Goal: Task Accomplishment & Management: Manage account settings

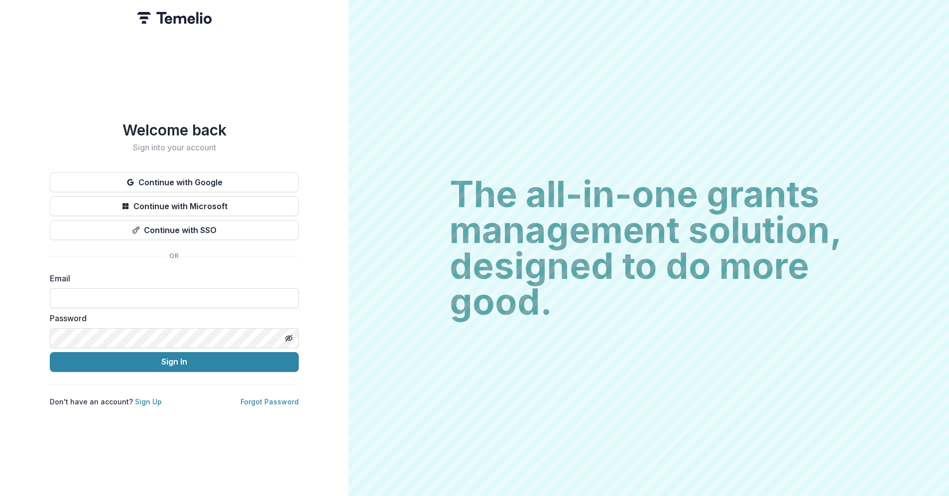
click at [69, 293] on input at bounding box center [174, 298] width 249 height 20
type input "**********"
click at [50, 352] on button "Sign In" at bounding box center [174, 362] width 249 height 20
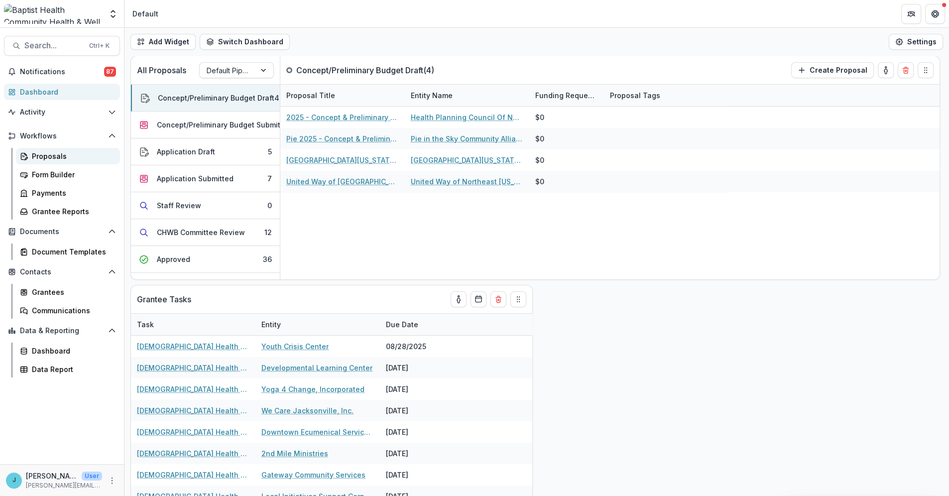
click at [39, 154] on div "Proposals" at bounding box center [72, 156] width 80 height 10
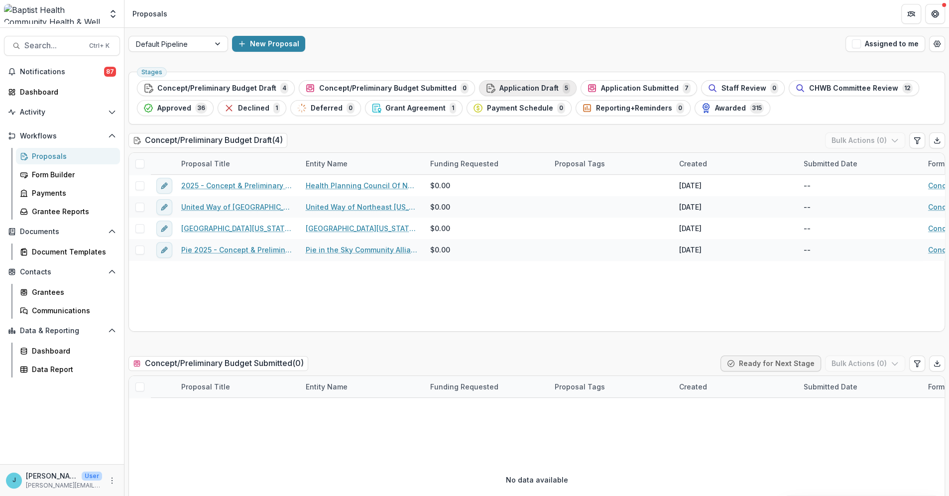
click at [501, 88] on span "Application Draft" at bounding box center [528, 88] width 59 height 8
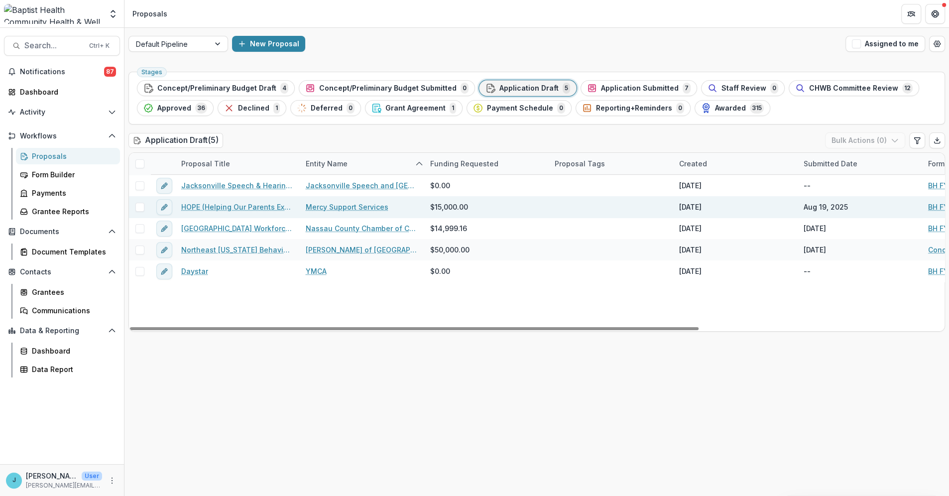
click at [247, 204] on link "HOPE (Helping Our Parents Excel)" at bounding box center [237, 207] width 112 height 10
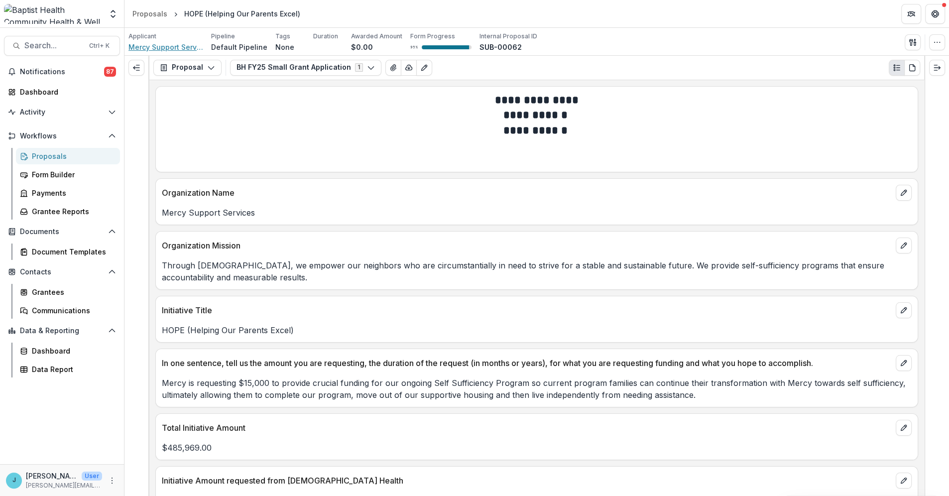
click at [172, 46] on span "Mercy Support Services" at bounding box center [165, 47] width 75 height 10
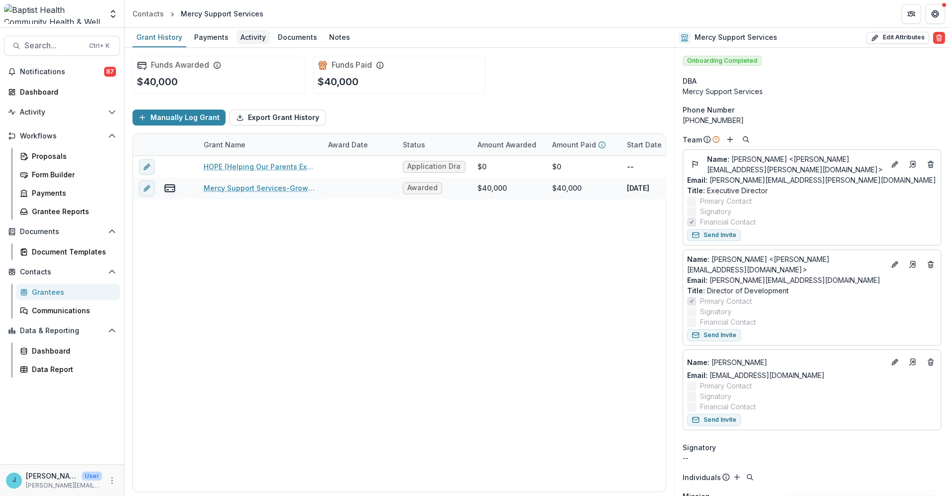
click at [244, 35] on div "Activity" at bounding box center [252, 37] width 33 height 14
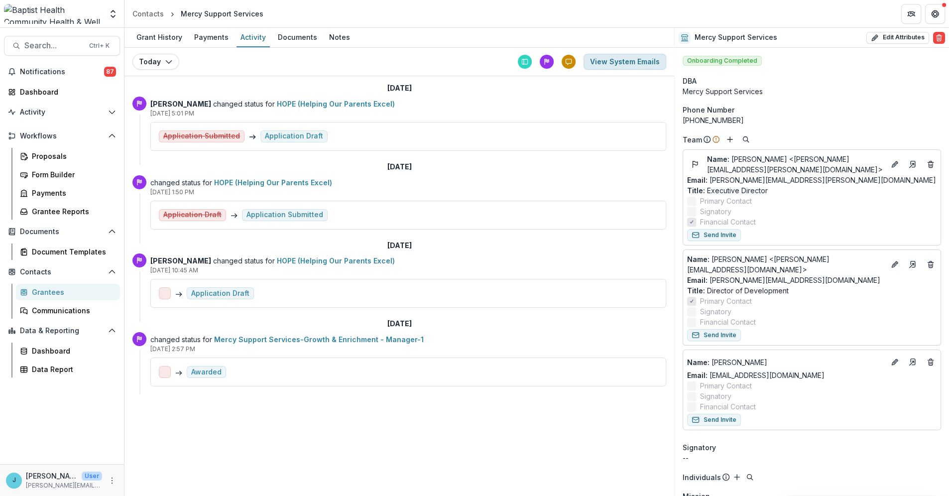
click at [615, 58] on button "View System Emails" at bounding box center [624, 62] width 83 height 16
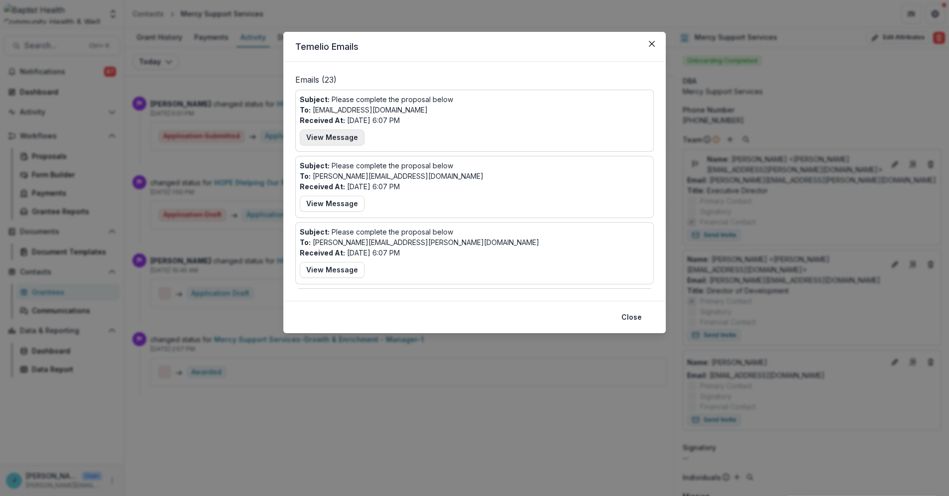
click at [335, 134] on button "View Message" at bounding box center [332, 137] width 65 height 16
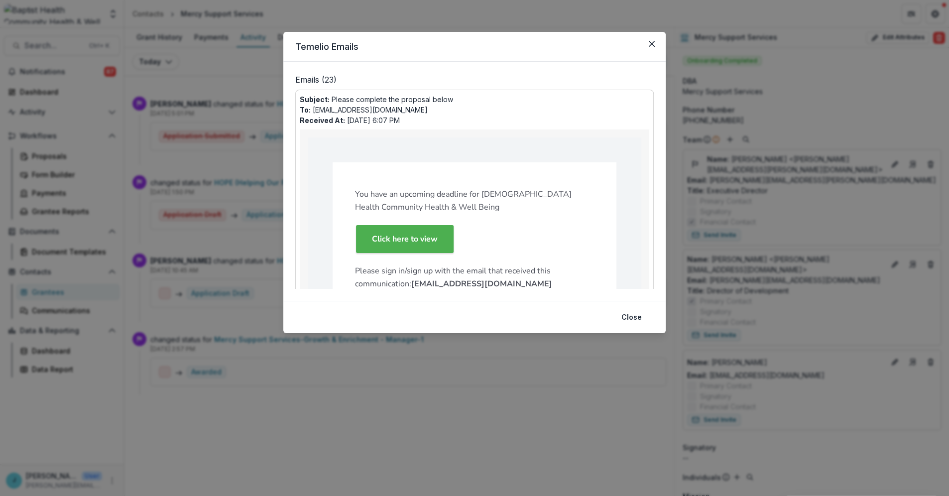
click at [388, 235] on strong "Click here to view" at bounding box center [405, 238] width 66 height 11
click at [652, 43] on icon "Close" at bounding box center [651, 44] width 6 height 6
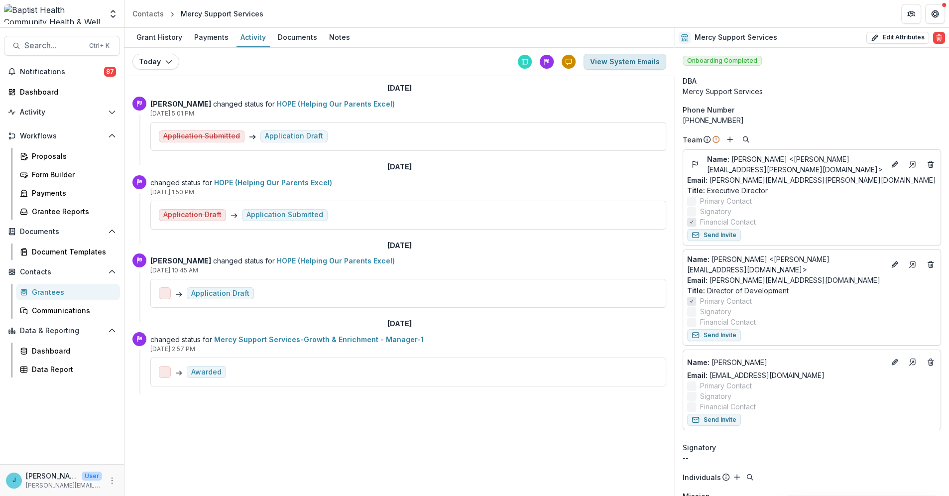
click at [617, 60] on button "View System Emails" at bounding box center [624, 62] width 83 height 16
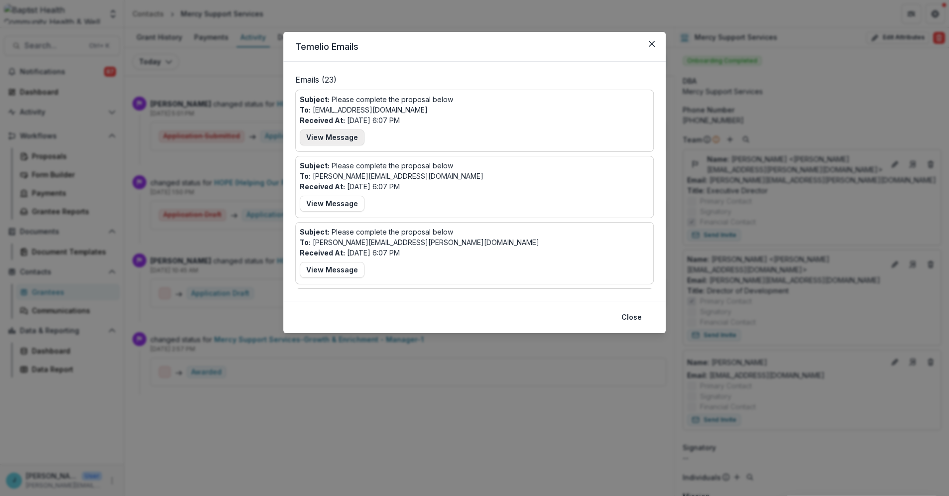
click at [332, 136] on button "View Message" at bounding box center [332, 137] width 65 height 16
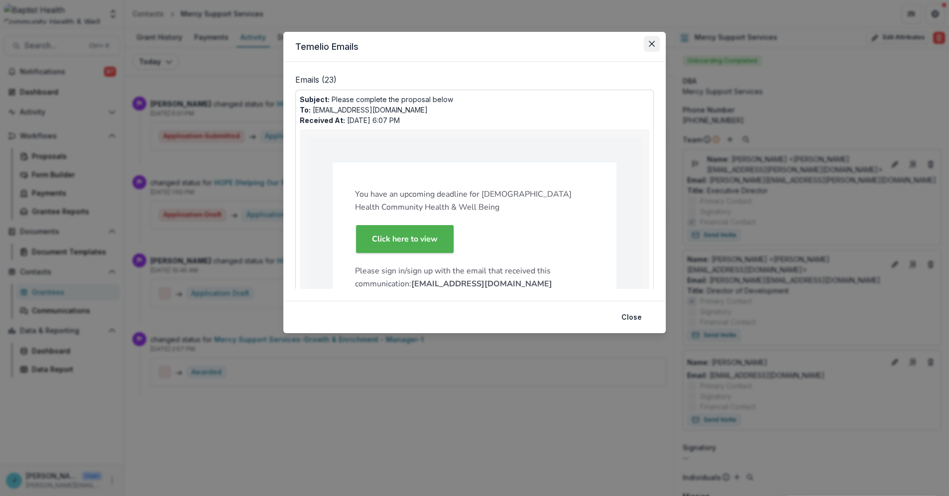
click at [650, 41] on icon "Close" at bounding box center [651, 44] width 6 height 6
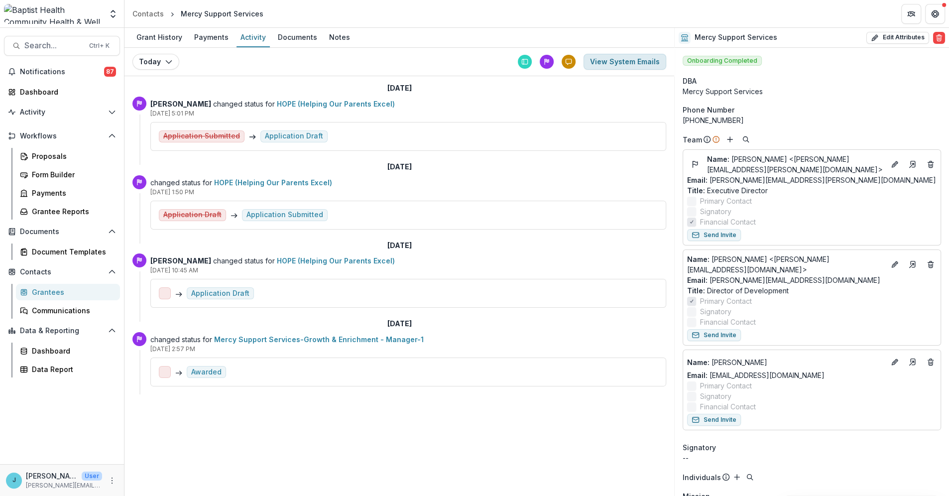
click at [612, 63] on button "View System Emails" at bounding box center [624, 62] width 83 height 16
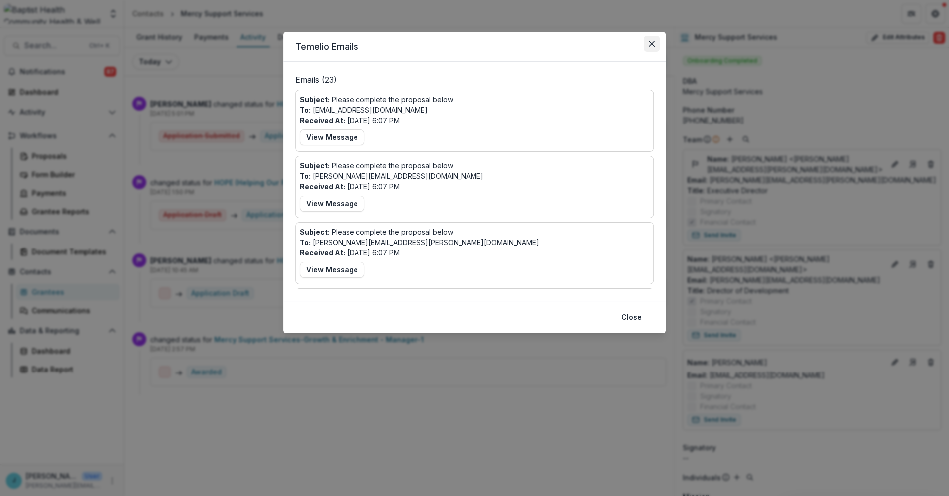
click at [653, 48] on button "Close" at bounding box center [651, 44] width 16 height 16
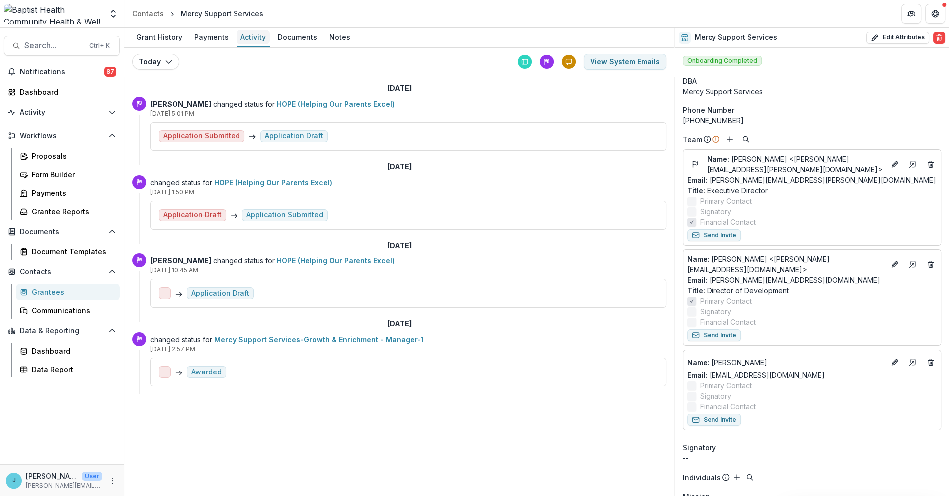
click at [245, 35] on div "Activity" at bounding box center [252, 37] width 33 height 14
click at [146, 38] on div "Grant History" at bounding box center [159, 37] width 54 height 14
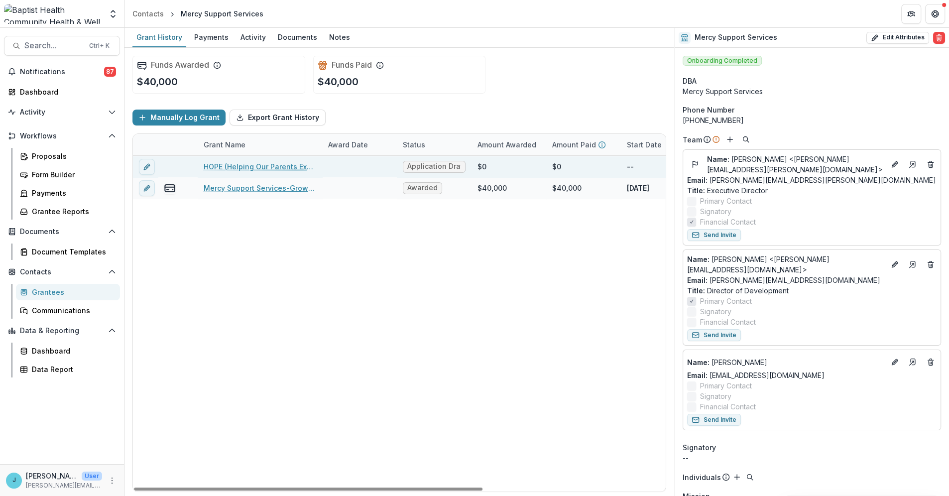
click at [217, 165] on link "HOPE (Helping Our Parents Excel)" at bounding box center [260, 166] width 112 height 10
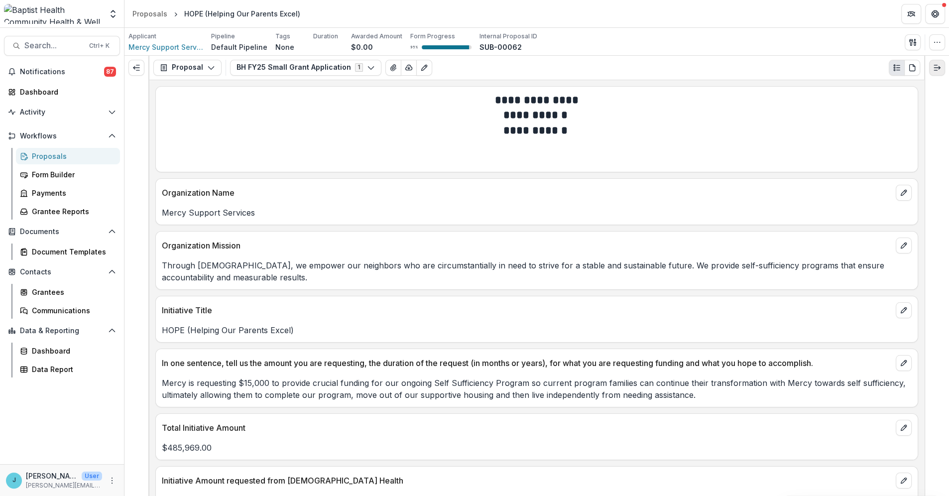
click at [935, 68] on line "Expand right" at bounding box center [937, 68] width 6 height 0
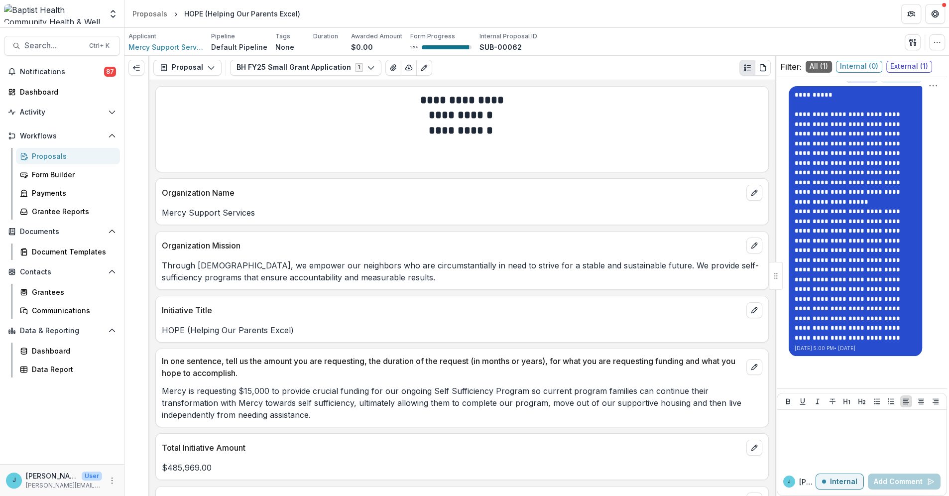
scroll to position [28, 0]
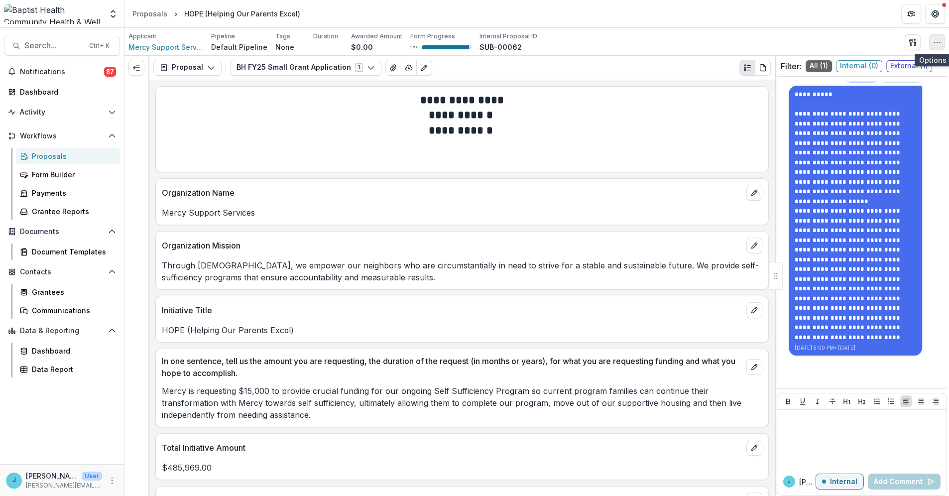
click at [940, 43] on icon "button" at bounding box center [937, 42] width 8 height 8
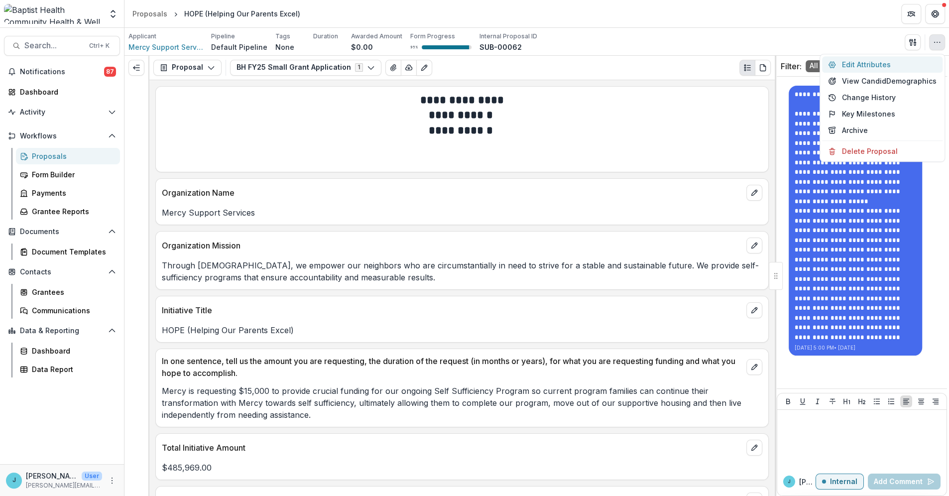
click at [881, 65] on button "Edit Attributes" at bounding box center [882, 64] width 120 height 16
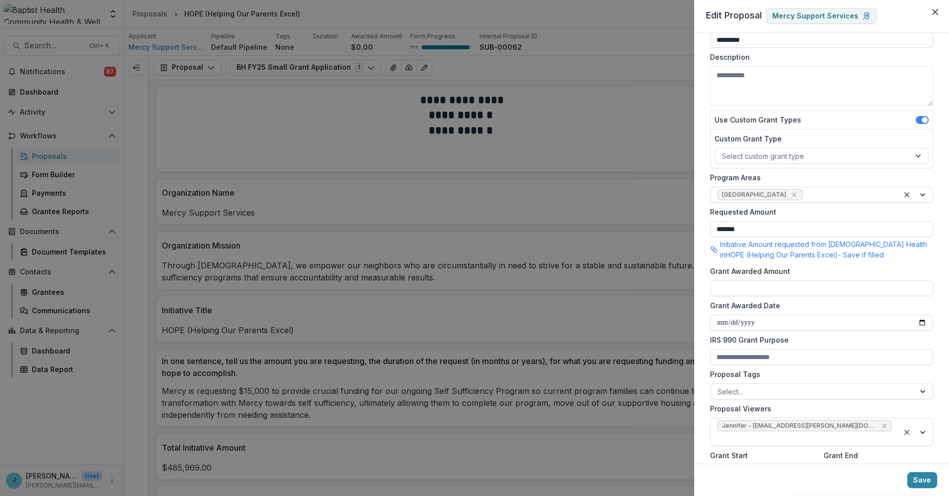
scroll to position [173, 0]
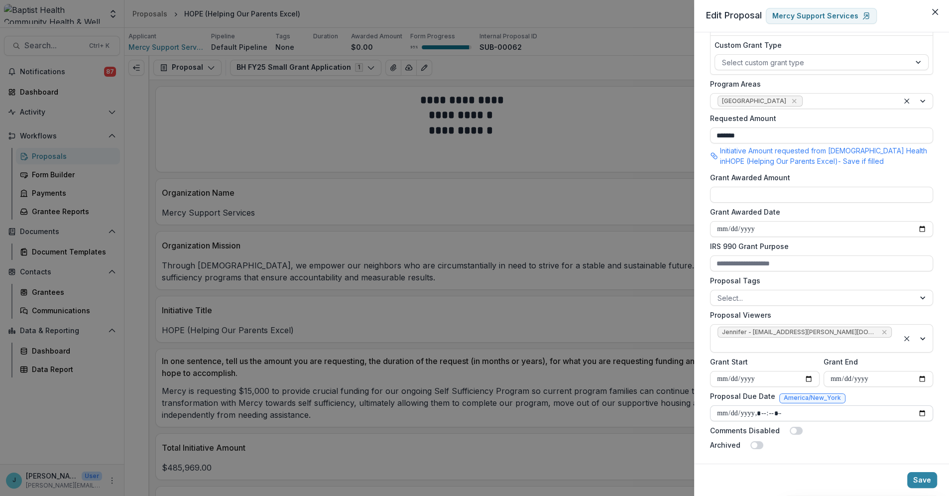
click at [916, 411] on input "Proposal Due Date" at bounding box center [821, 413] width 223 height 16
type input "**********"
click at [911, 480] on button "Save" at bounding box center [922, 480] width 30 height 16
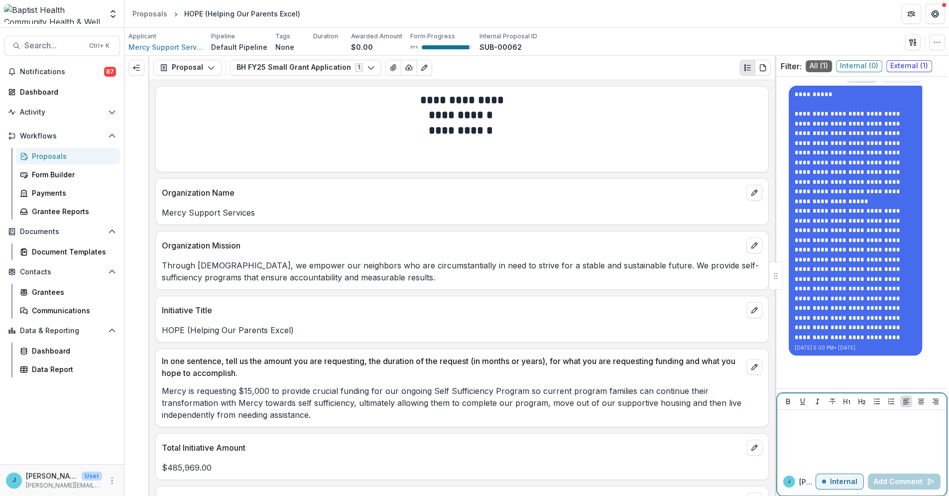
click at [812, 438] on div at bounding box center [861, 439] width 161 height 50
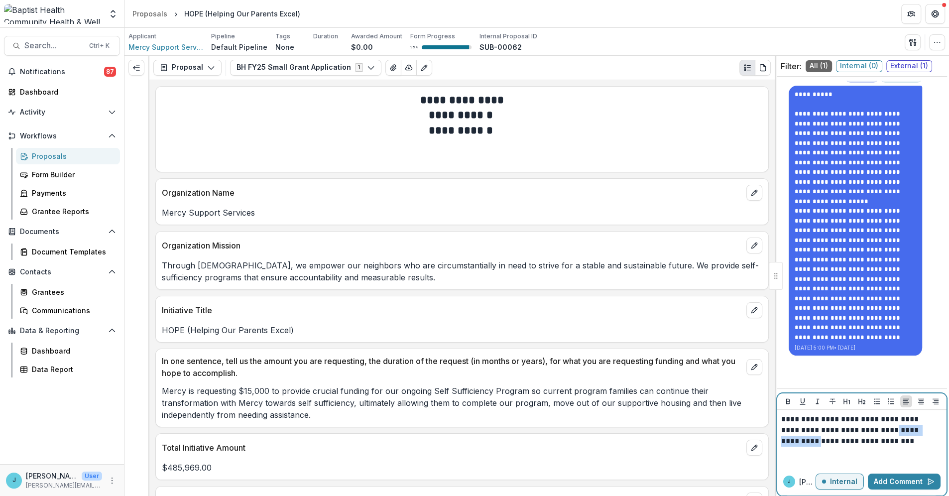
drag, startPoint x: 870, startPoint y: 428, endPoint x: 924, endPoint y: 427, distance: 53.8
click at [924, 427] on p "**********" at bounding box center [860, 430] width 158 height 33
click at [858, 444] on p "**********" at bounding box center [860, 430] width 158 height 33
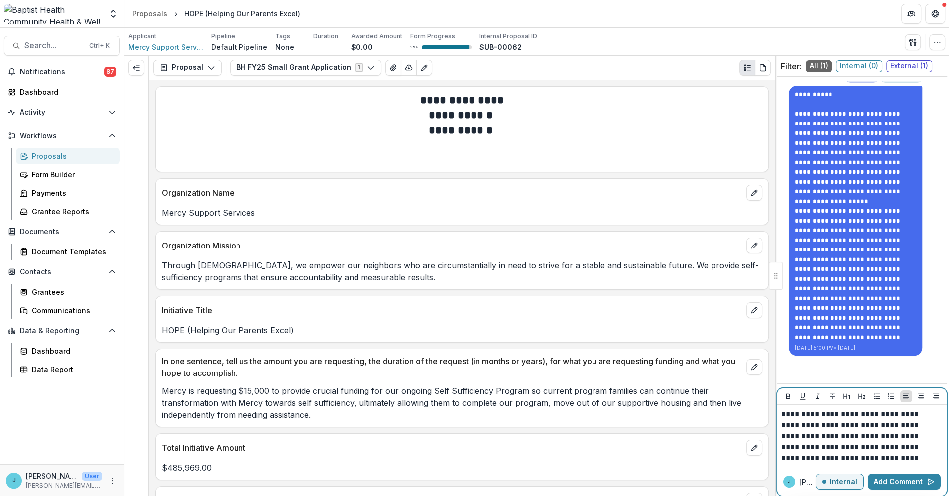
click at [828, 484] on button "Internal" at bounding box center [839, 481] width 48 height 16
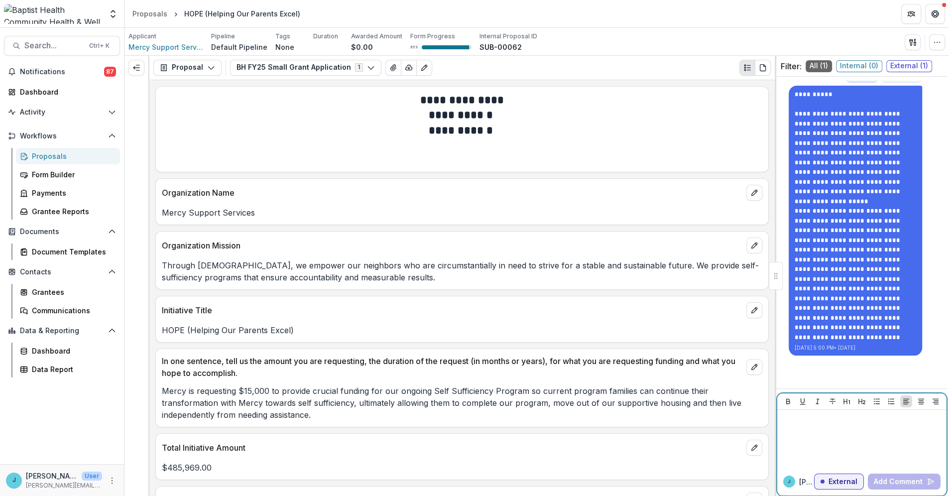
click at [828, 480] on p "External" at bounding box center [842, 481] width 29 height 8
click at [790, 417] on p at bounding box center [861, 419] width 161 height 11
click at [837, 481] on p "Internal" at bounding box center [843, 481] width 27 height 8
click at [803, 429] on div at bounding box center [861, 439] width 161 height 50
drag, startPoint x: 811, startPoint y: 428, endPoint x: 791, endPoint y: 434, distance: 20.8
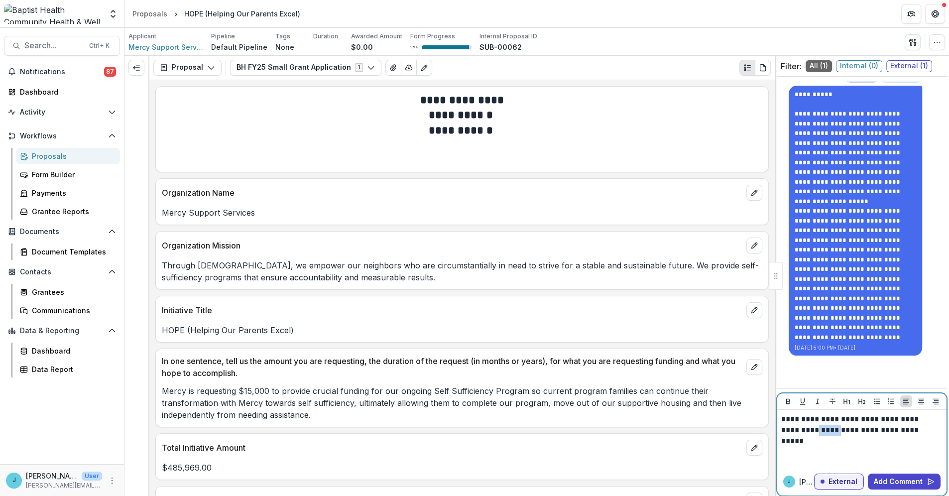
click at [791, 434] on p "**********" at bounding box center [860, 425] width 158 height 22
click at [917, 432] on p "**********" at bounding box center [860, 425] width 158 height 22
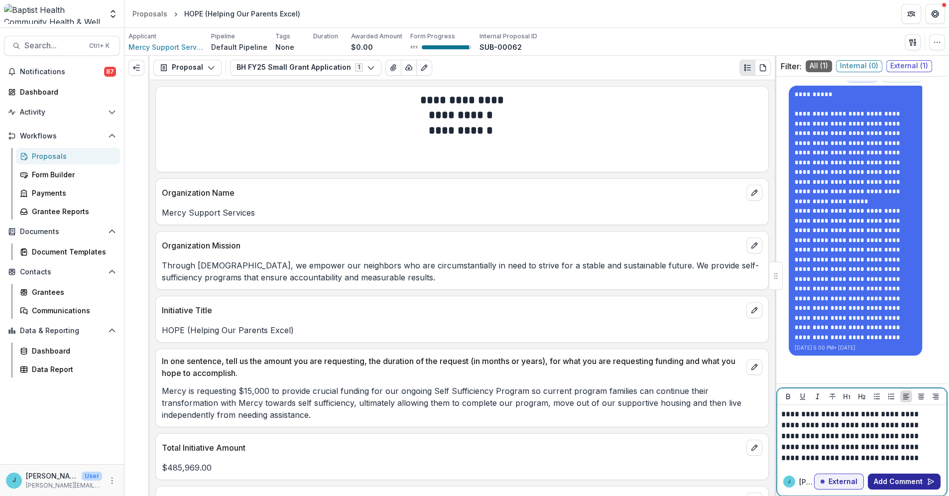
click at [895, 482] on button "Add Comment" at bounding box center [903, 481] width 73 height 16
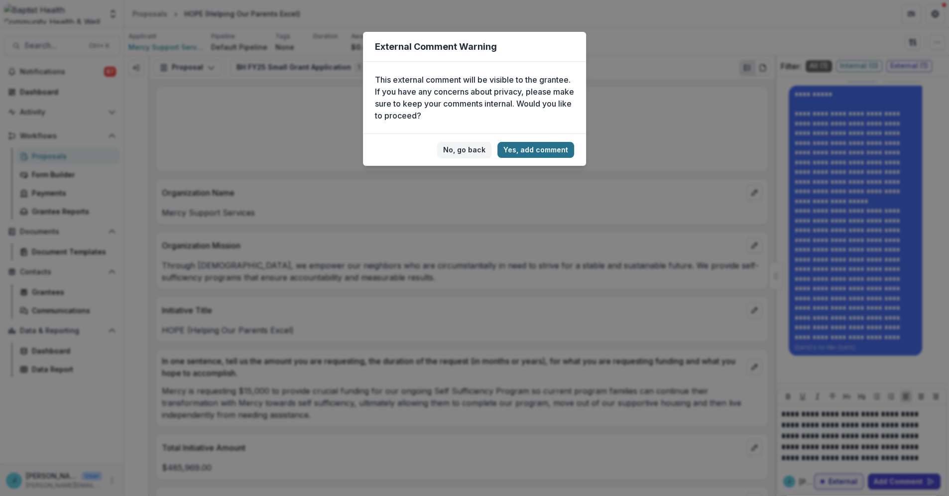
click at [532, 149] on button "Yes, add comment" at bounding box center [535, 150] width 77 height 16
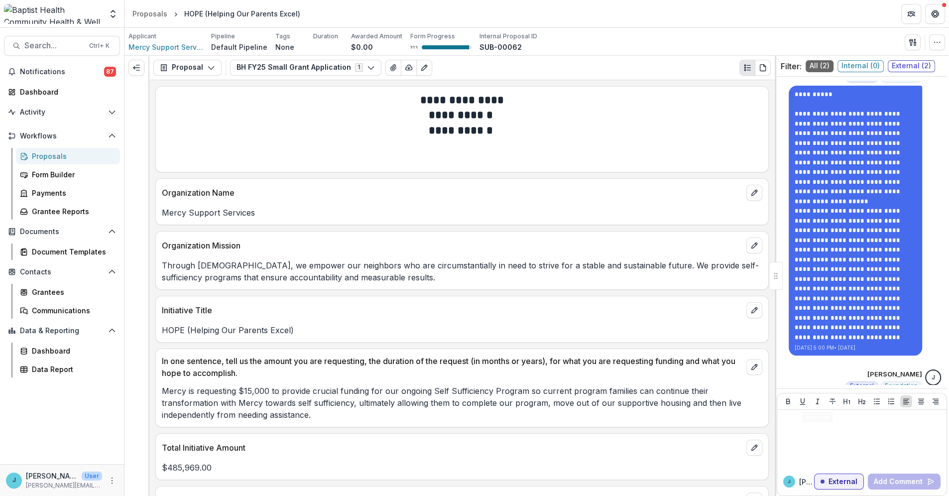
click at [790, 366] on div "**********" at bounding box center [861, 268] width 162 height 415
click at [46, 153] on div "Proposals" at bounding box center [72, 156] width 80 height 10
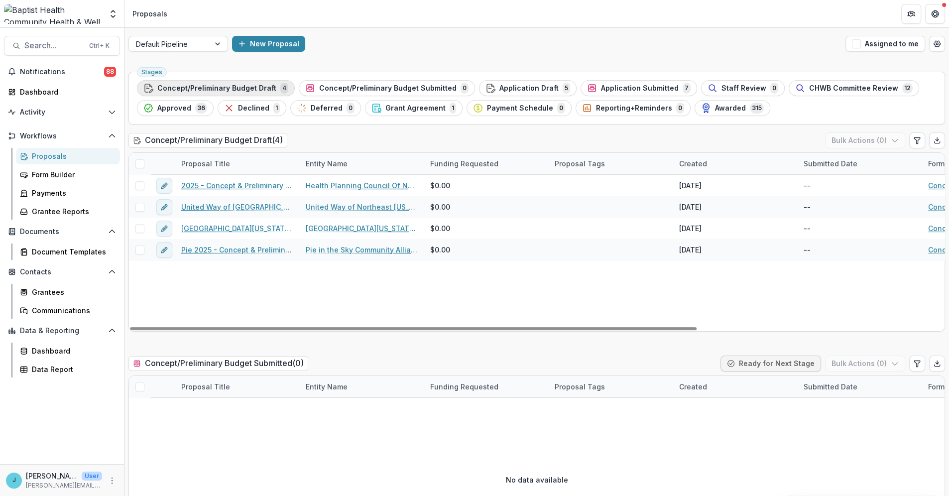
click at [240, 86] on span "Concept/Preliminary Budget Draft" at bounding box center [216, 88] width 119 height 8
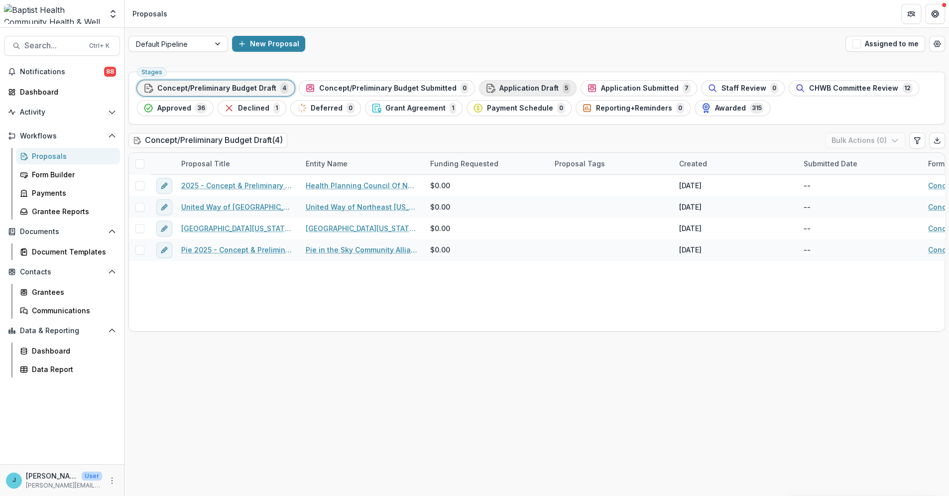
click at [525, 81] on button "Application Draft 5" at bounding box center [528, 88] width 98 height 16
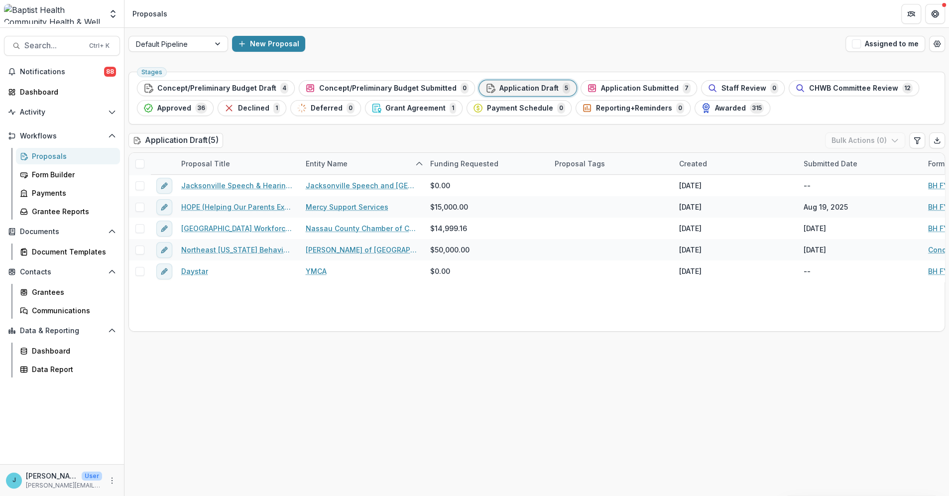
click at [50, 157] on div "Proposals" at bounding box center [72, 156] width 80 height 10
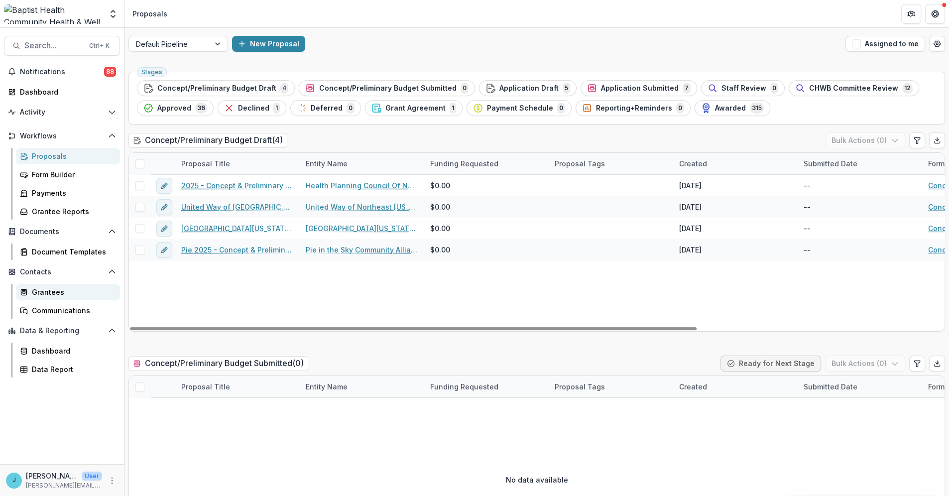
click at [48, 293] on div "Grantees" at bounding box center [72, 292] width 80 height 10
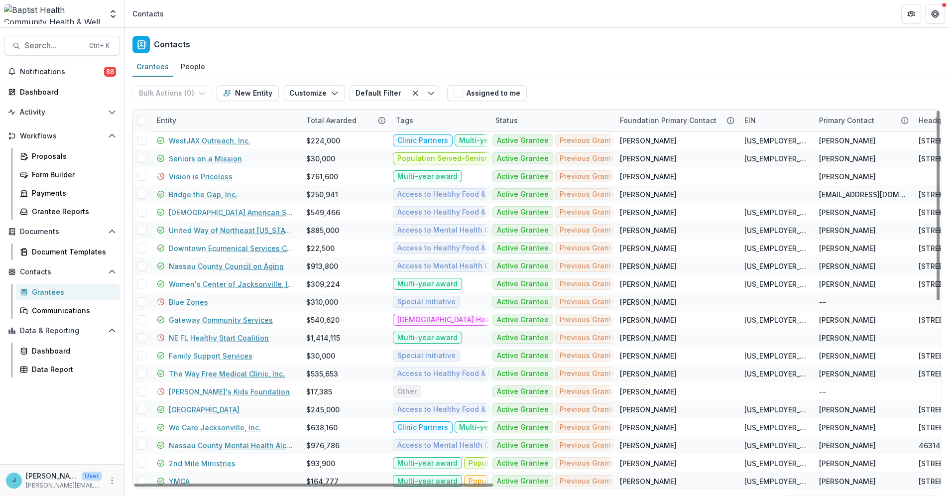
click at [187, 117] on div "Entity" at bounding box center [225, 119] width 149 height 21
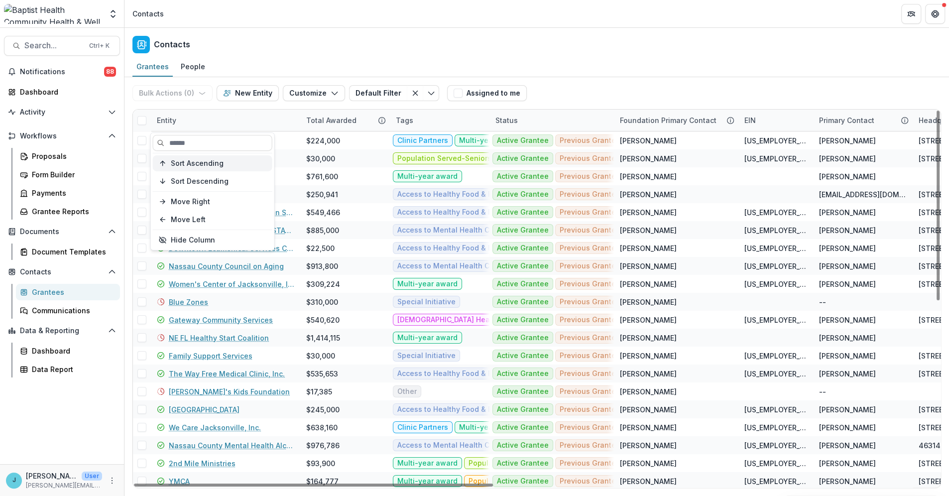
click at [188, 159] on span "Sort Ascending" at bounding box center [197, 163] width 53 height 8
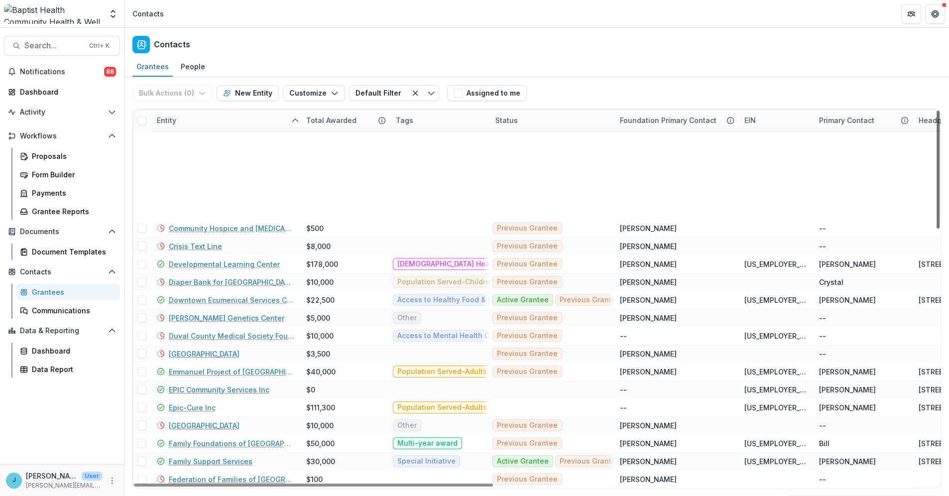
scroll to position [719, 0]
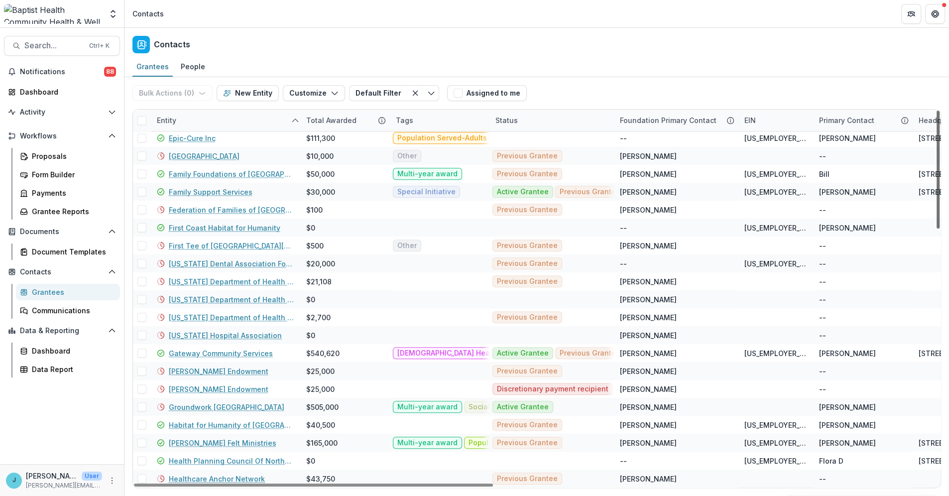
drag, startPoint x: 937, startPoint y: 145, endPoint x: 927, endPoint y: 401, distance: 256.0
click at [936, 228] on div at bounding box center [937, 169] width 3 height 118
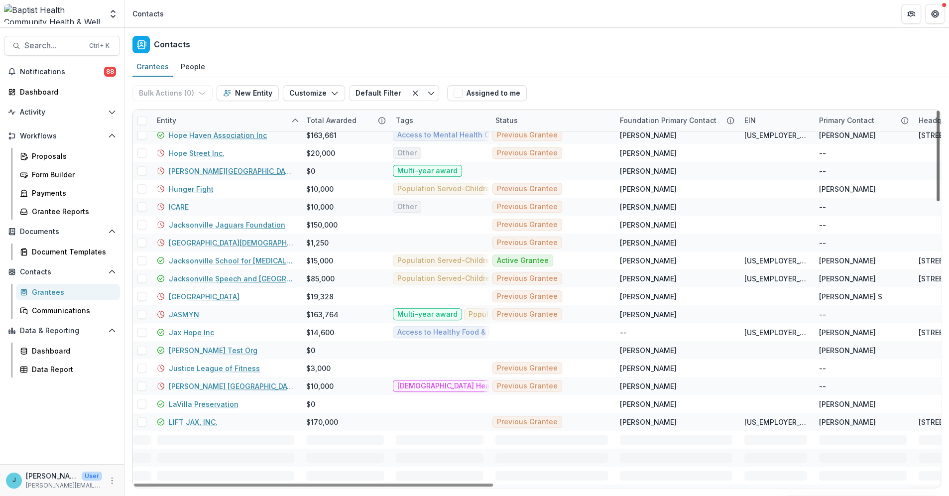
scroll to position [1167, 0]
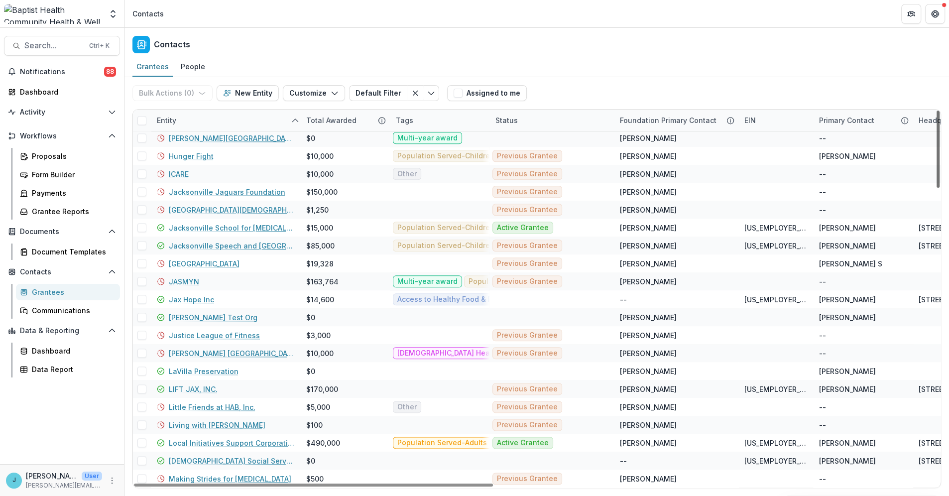
drag, startPoint x: 937, startPoint y: 330, endPoint x: 937, endPoint y: 439, distance: 109.0
click at [937, 188] on div at bounding box center [937, 148] width 3 height 77
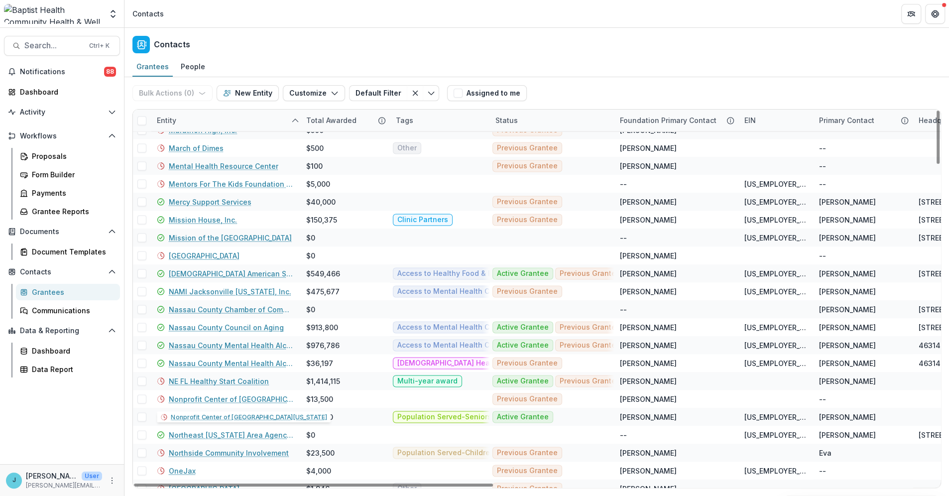
scroll to position [1498, 0]
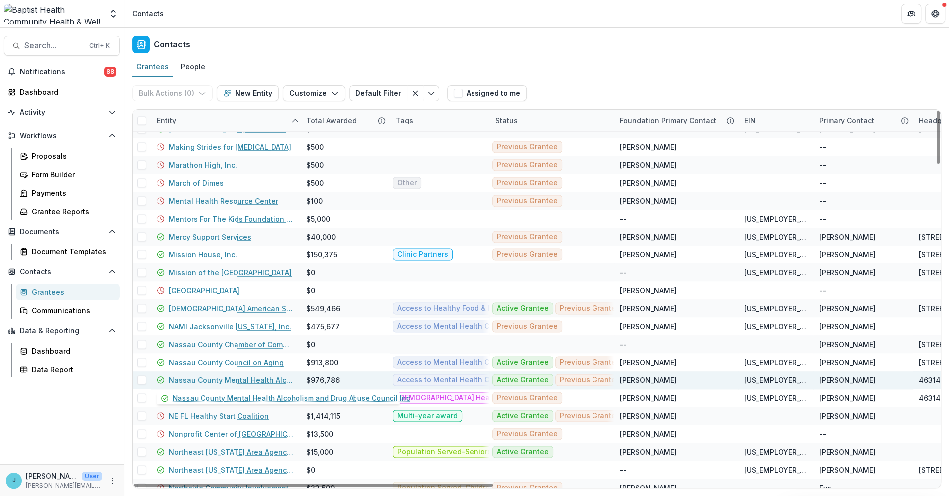
click at [266, 381] on link "Nassau County Mental Health Alcoholism and Drug Abuse Council Inc" at bounding box center [231, 380] width 125 height 10
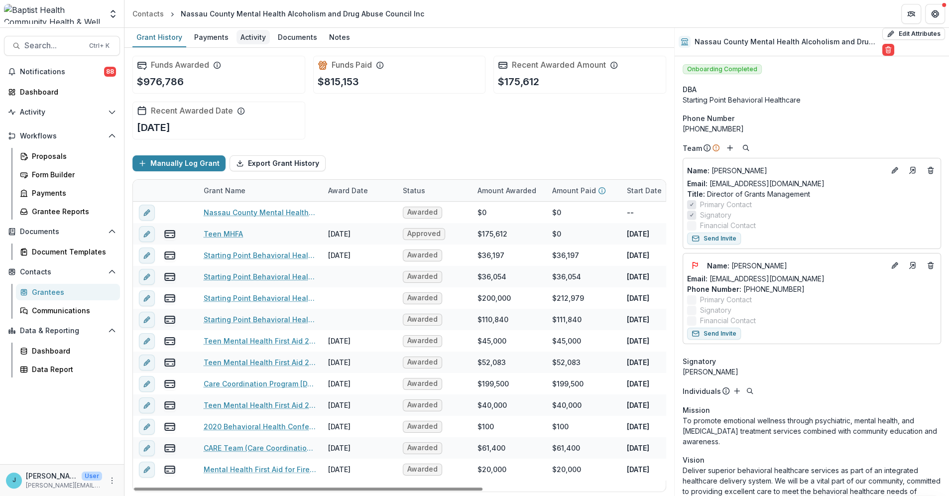
click at [246, 37] on div "Activity" at bounding box center [252, 37] width 33 height 14
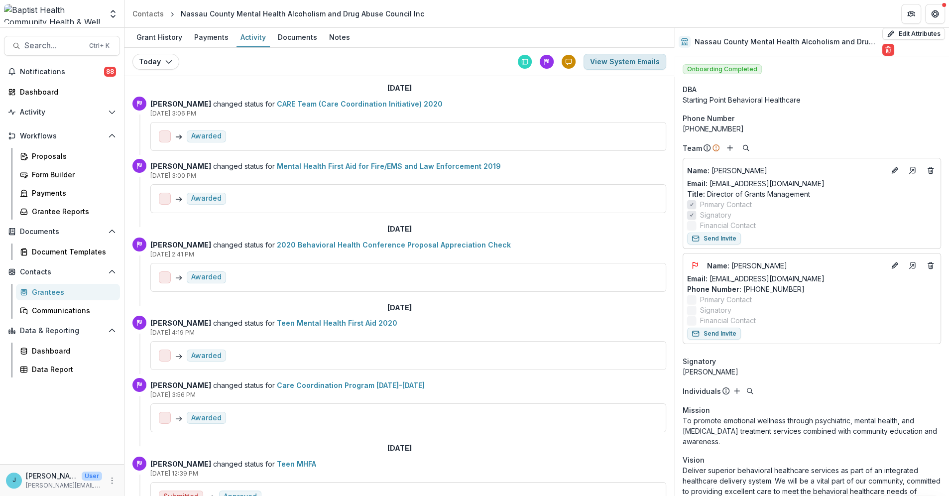
click at [601, 59] on button "View System Emails" at bounding box center [624, 62] width 83 height 16
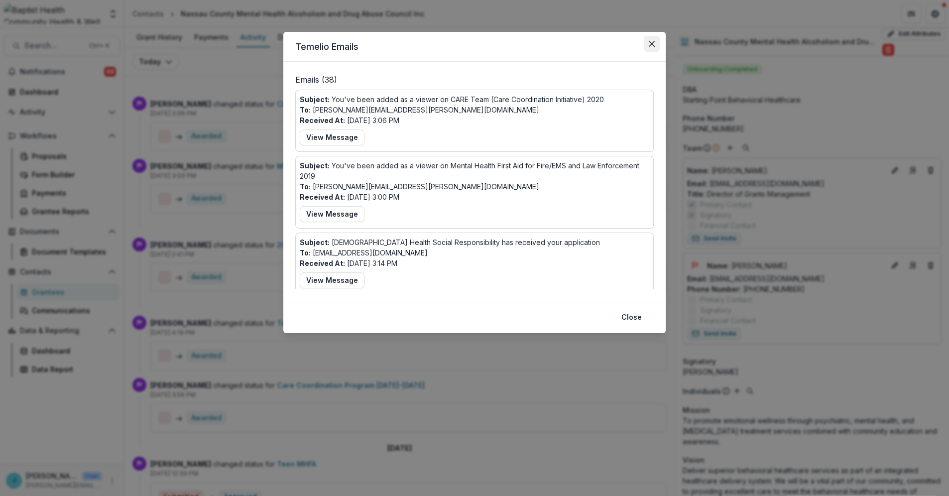
click at [649, 43] on icon "Close" at bounding box center [651, 44] width 6 height 6
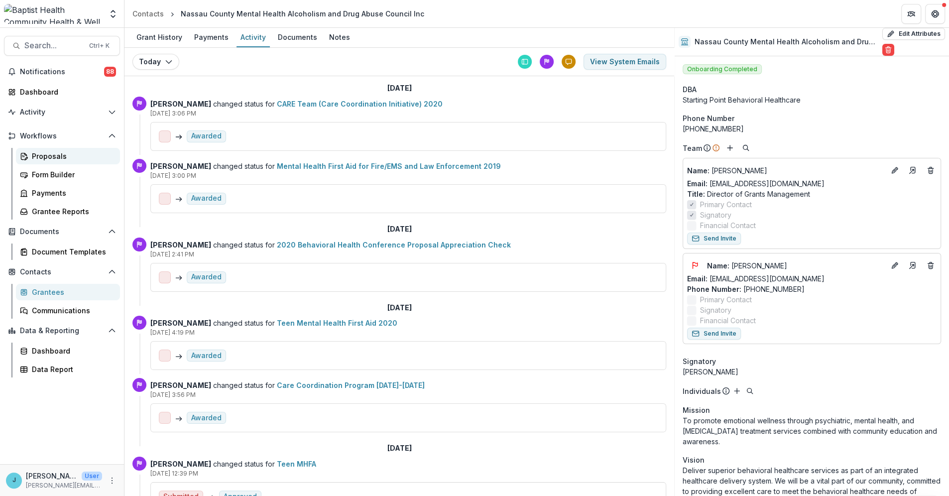
click at [50, 154] on div "Proposals" at bounding box center [72, 156] width 80 height 10
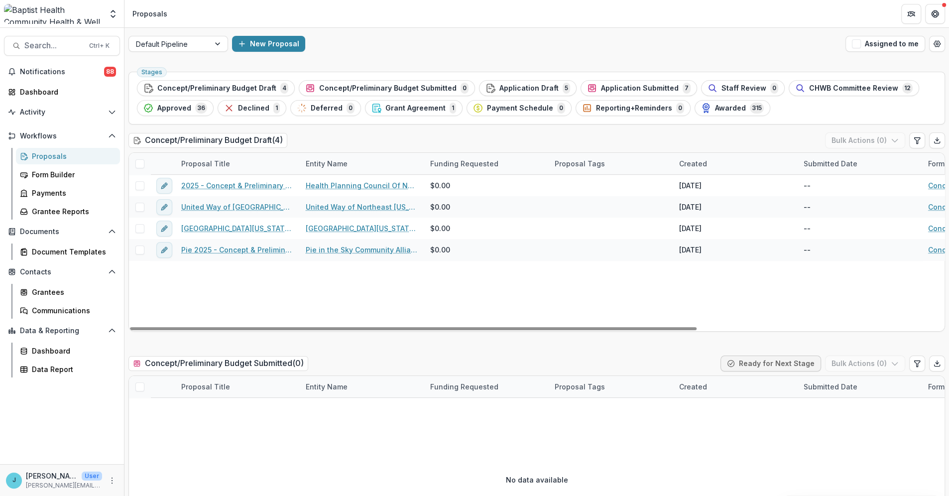
click at [51, 154] on div "Proposals" at bounding box center [72, 156] width 80 height 10
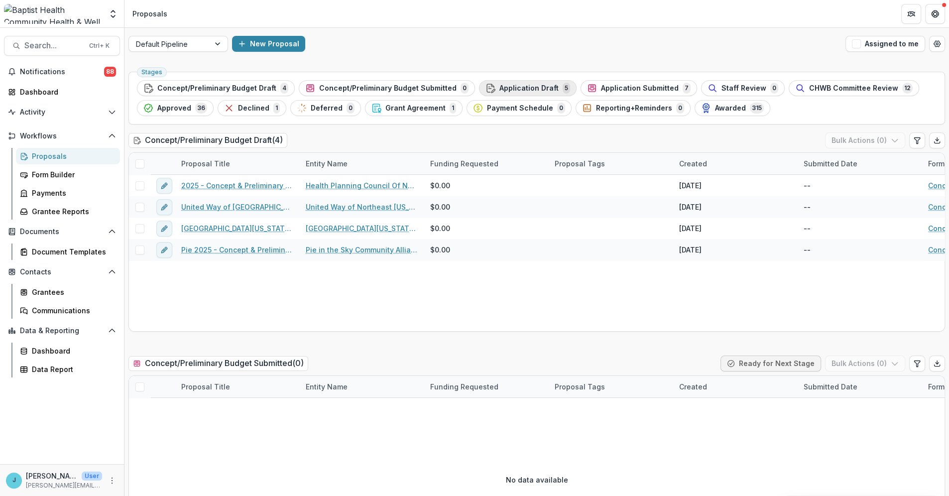
click at [503, 90] on span "Application Draft" at bounding box center [528, 88] width 59 height 8
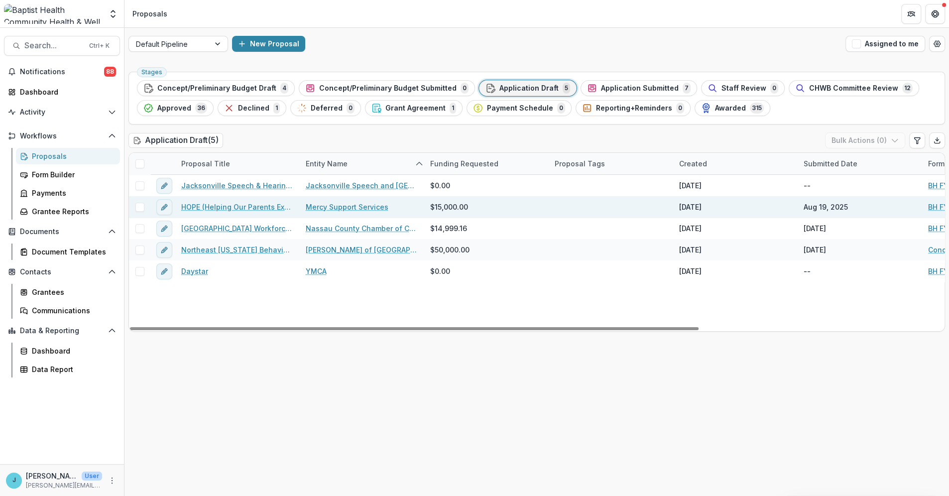
click at [252, 205] on link "HOPE (Helping Our Parents Excel)" at bounding box center [237, 207] width 112 height 10
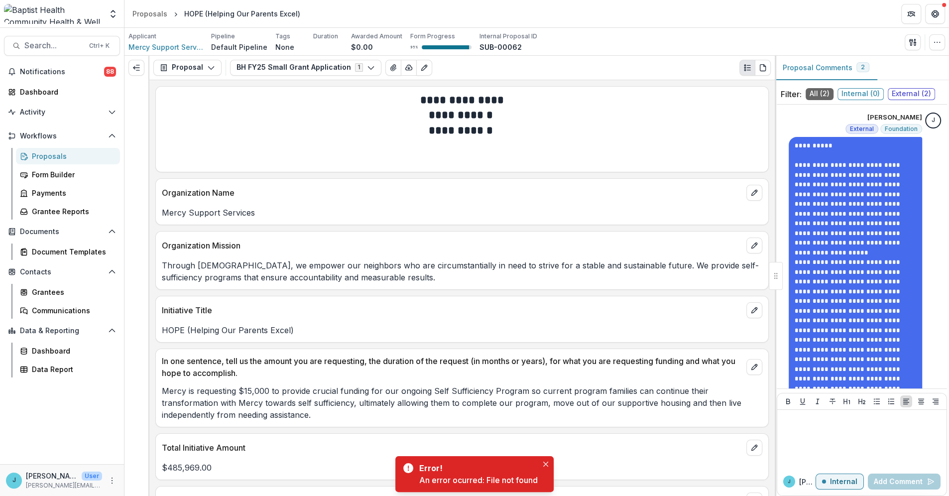
click at [305, 332] on p "HOPE (Helping Our Parents Excel)" at bounding box center [462, 330] width 600 height 12
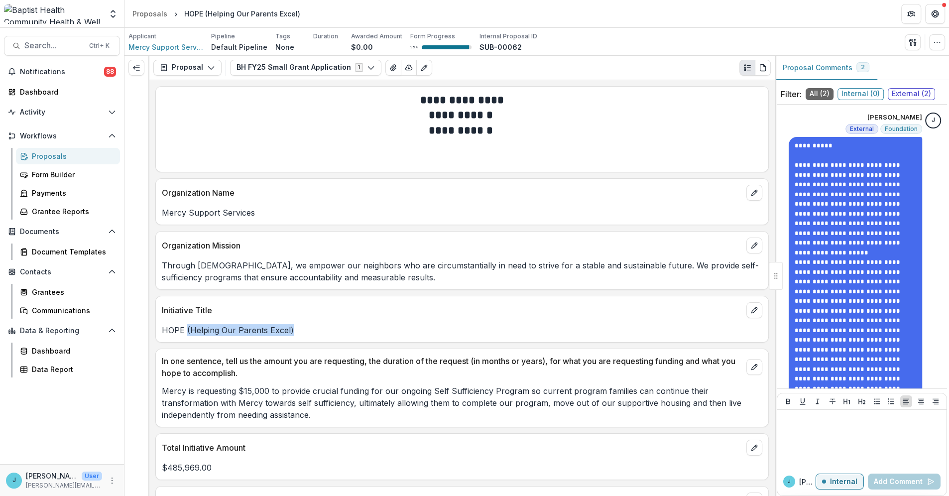
drag, startPoint x: 296, startPoint y: 327, endPoint x: 186, endPoint y: 331, distance: 110.0
click at [186, 331] on p "HOPE (Helping Our Parents Excel)" at bounding box center [462, 330] width 600 height 12
copy p "(Helping Our Parents Excel)"
click at [46, 157] on div "Proposals" at bounding box center [72, 156] width 80 height 10
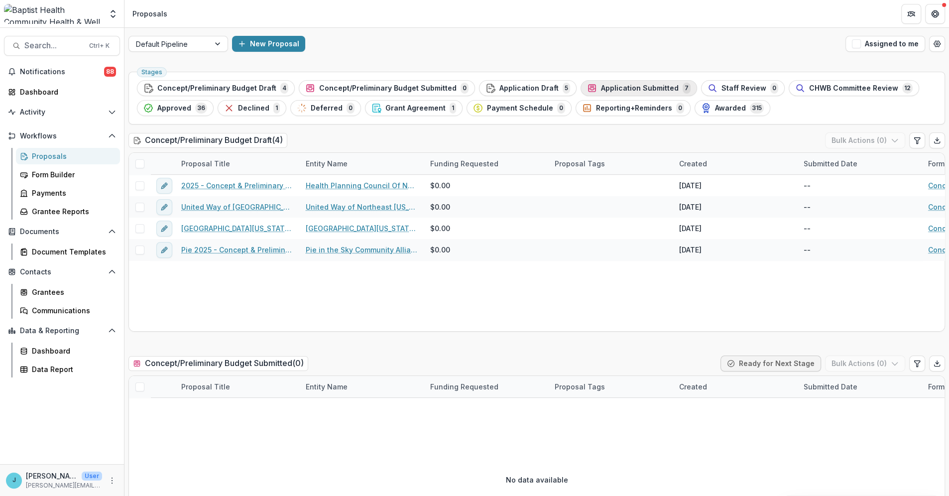
click at [637, 91] on span "Application Submitted" at bounding box center [640, 88] width 78 height 8
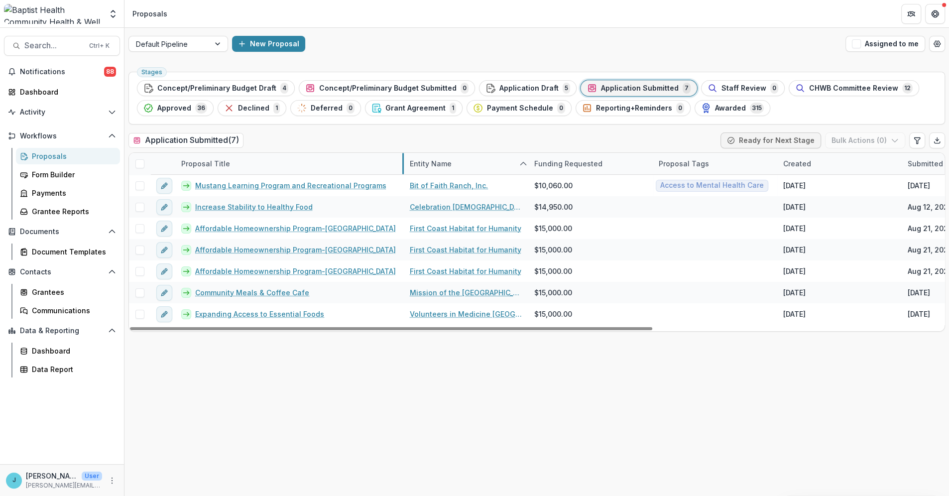
drag, startPoint x: 299, startPoint y: 163, endPoint x: 403, endPoint y: 173, distance: 104.4
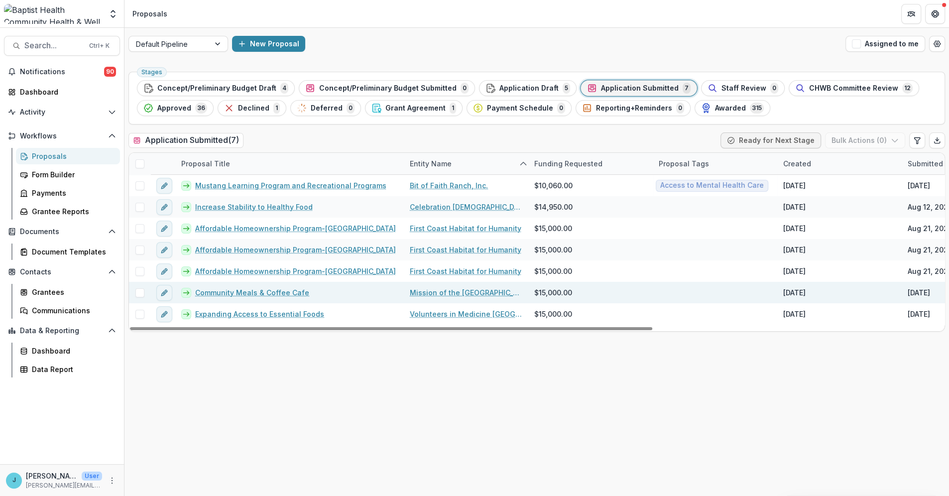
click at [372, 284] on div "Community Meals & Coffee Cafe" at bounding box center [289, 292] width 228 height 21
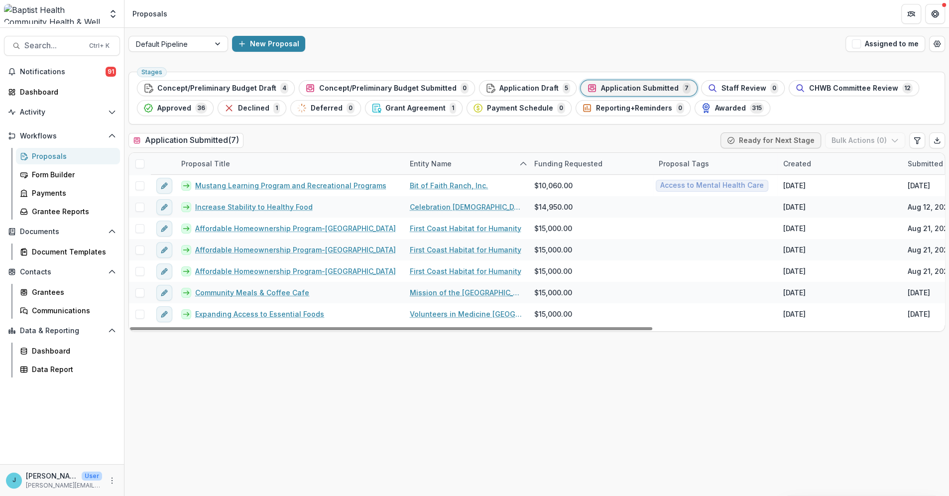
click at [638, 84] on span "Application Submitted" at bounding box center [640, 88] width 78 height 8
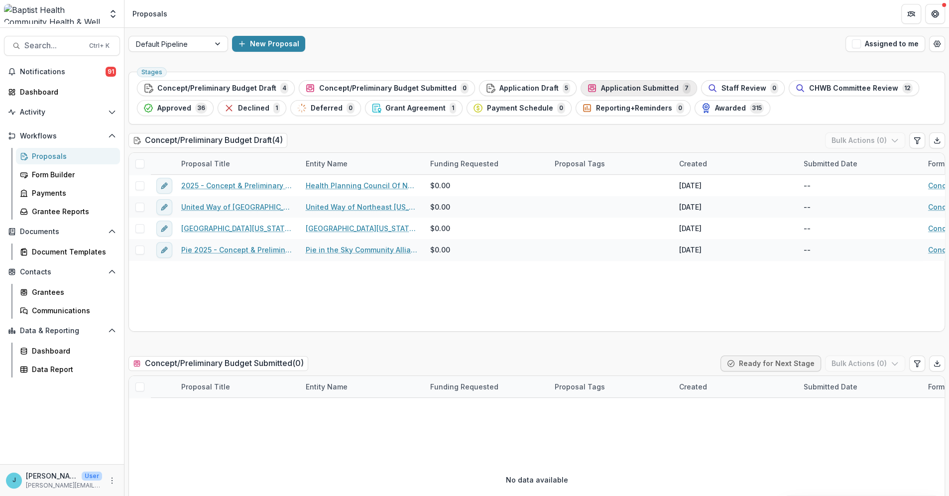
click at [610, 90] on span "Application Submitted" at bounding box center [640, 88] width 78 height 8
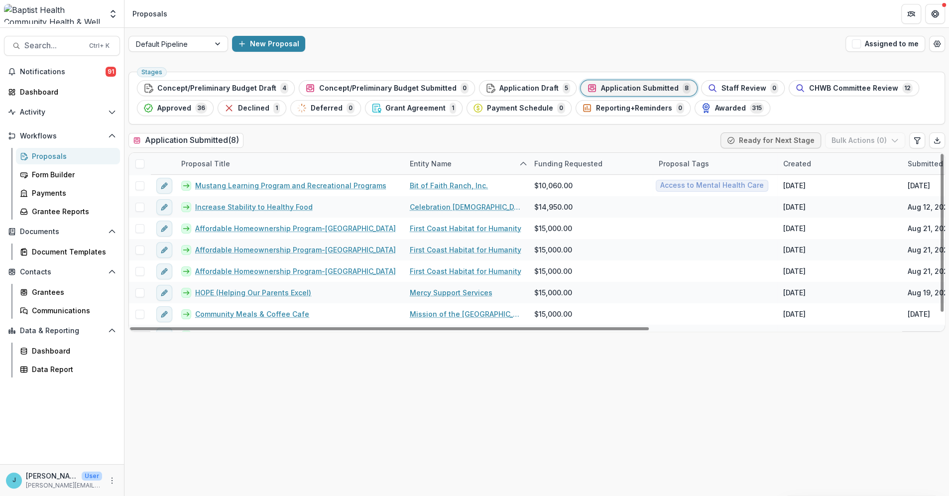
click at [443, 165] on div "Entity Name" at bounding box center [431, 163] width 54 height 10
click at [447, 207] on span "Sort Ascending" at bounding box center [450, 207] width 53 height 8
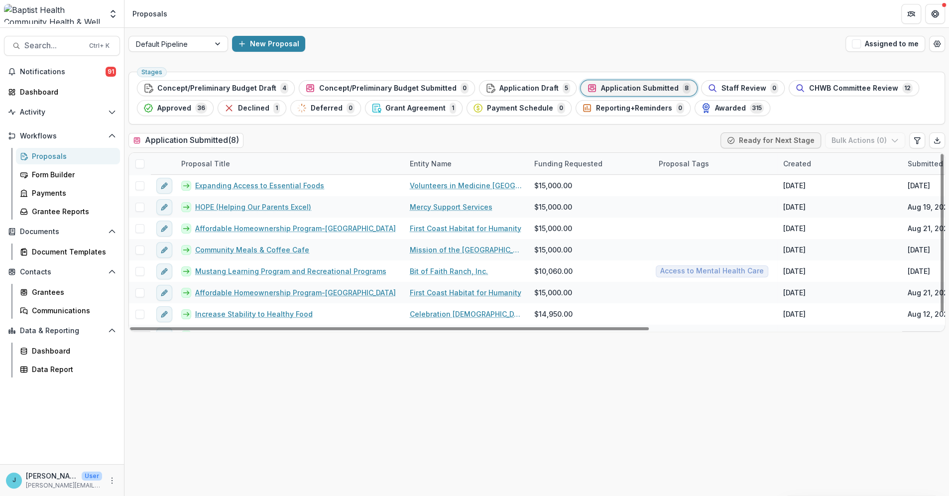
click at [462, 151] on div "Application Submitted ( 8 ) Ready for Next Stage Bulk Actions ( 0 )" at bounding box center [536, 142] width 816 height 20
click at [436, 157] on div "Entity Name" at bounding box center [466, 163] width 124 height 21
click at [441, 203] on span "Sort Ascending" at bounding box center [450, 207] width 53 height 8
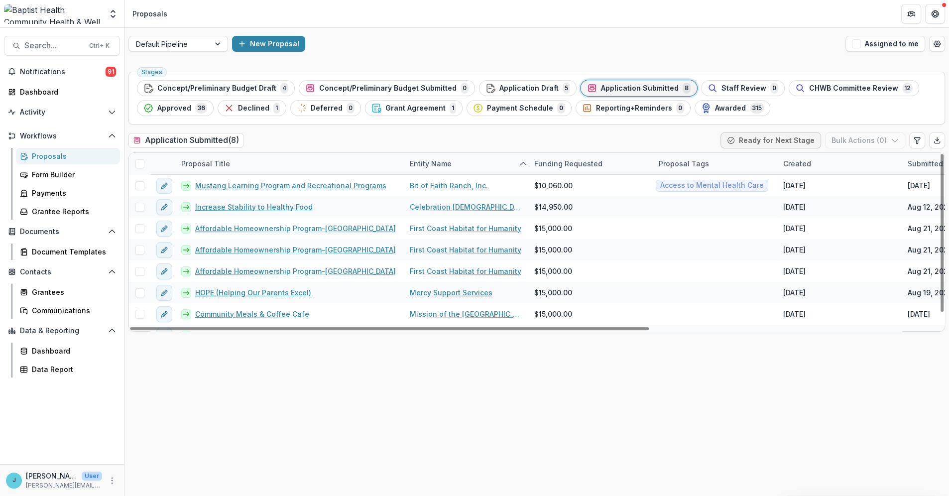
click at [422, 140] on div "Application Submitted ( 8 ) Ready for Next Stage Bulk Actions ( 0 )" at bounding box center [536, 142] width 816 height 20
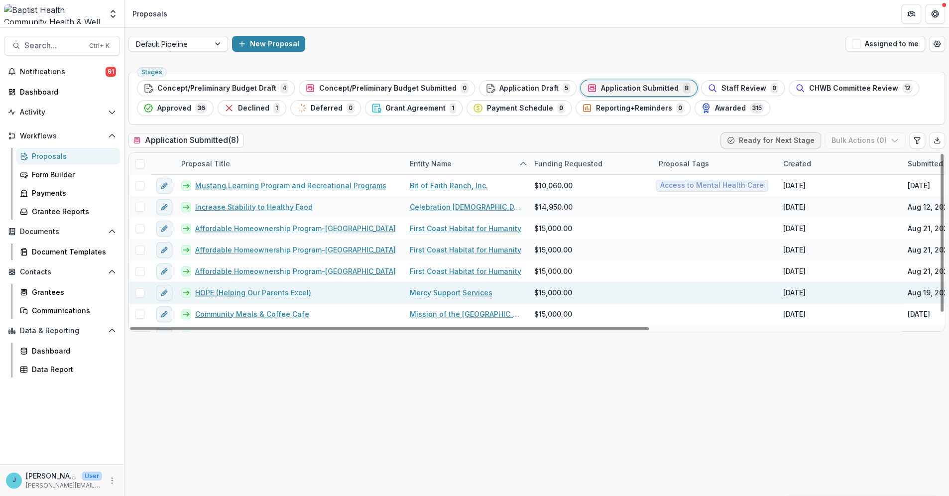
click at [246, 294] on link "HOPE (Helping Our Parents Excel)" at bounding box center [253, 292] width 116 height 10
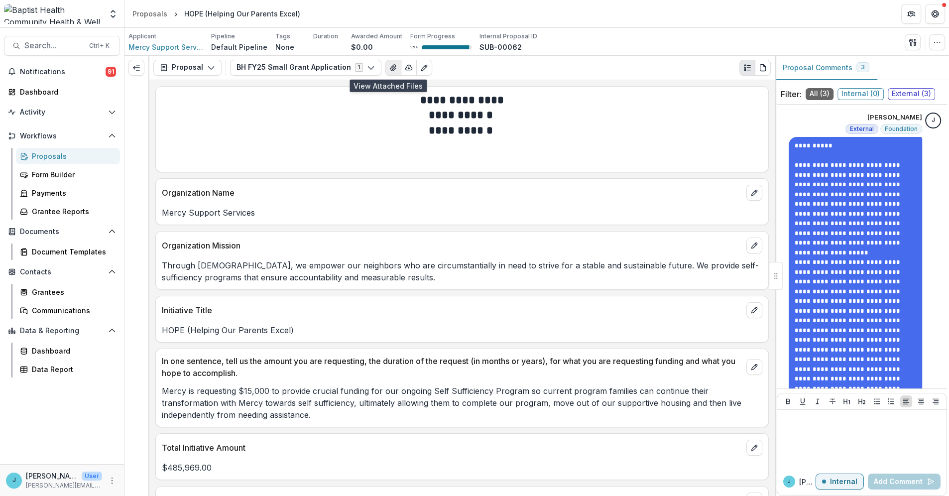
click at [390, 66] on icon "View Attached Files" at bounding box center [392, 68] width 5 height 6
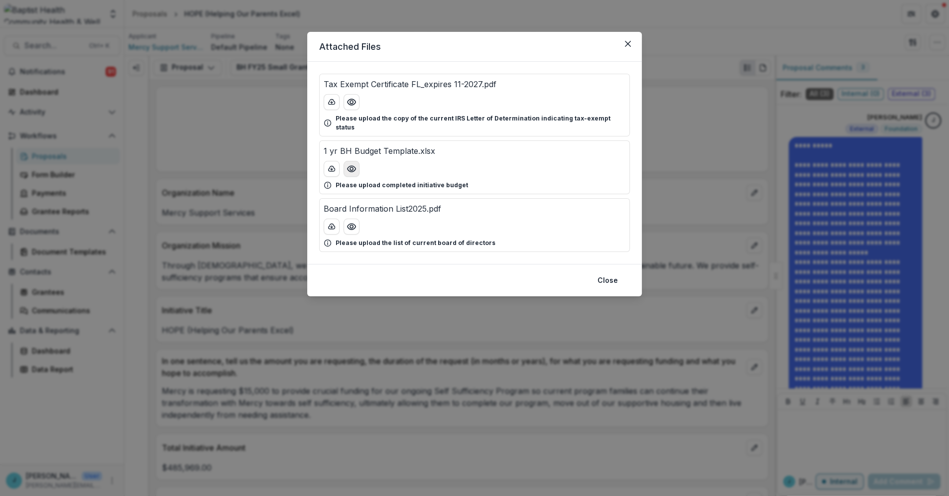
click at [350, 164] on icon "Preview 1 yr BH Budget Template.xlsx" at bounding box center [351, 169] width 10 height 10
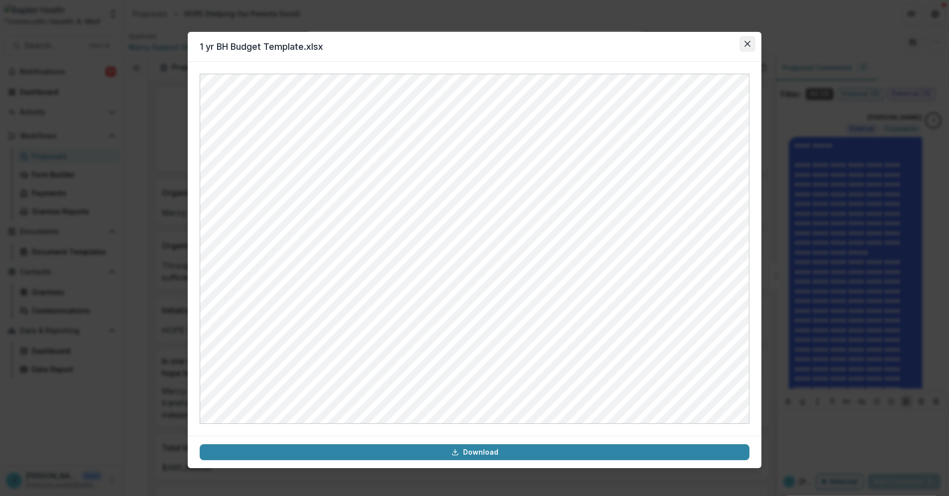
click at [747, 39] on button "Close" at bounding box center [747, 44] width 16 height 16
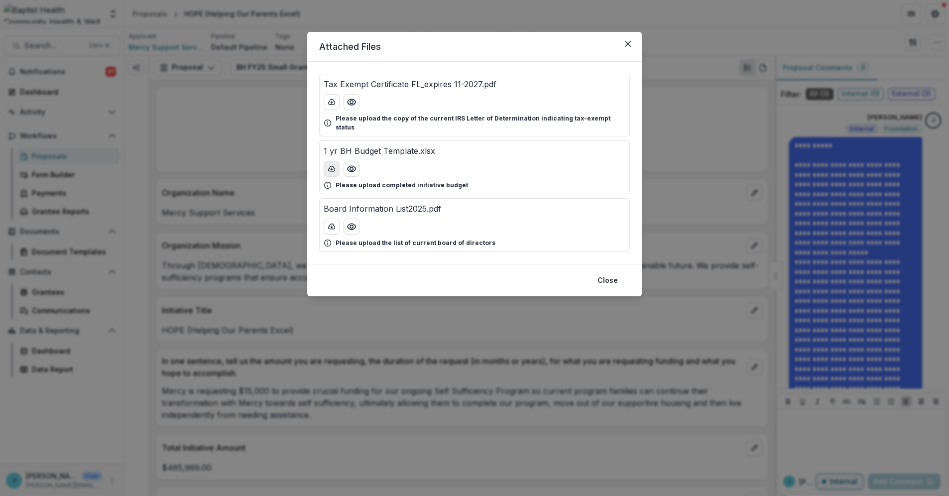
click at [331, 168] on line "download-button" at bounding box center [331, 169] width 0 height 2
click at [626, 43] on icon "Close" at bounding box center [628, 44] width 6 height 6
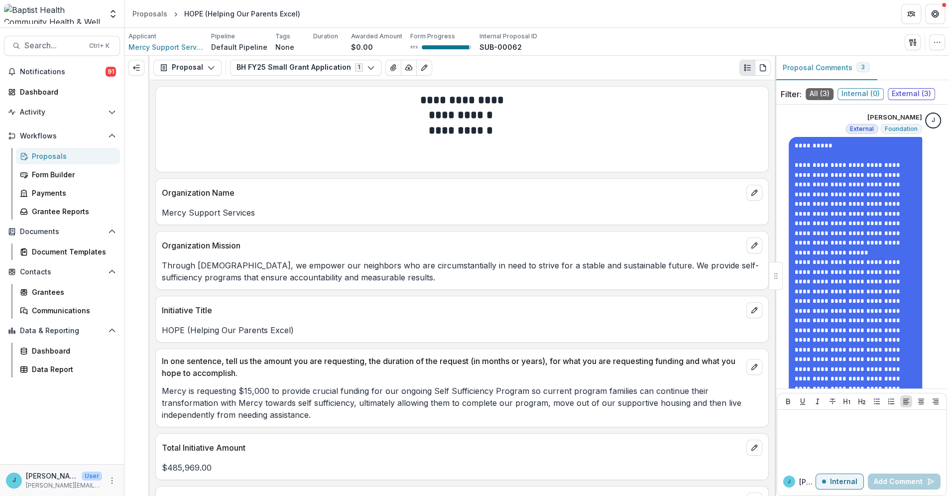
click at [519, 187] on p "Organization Name" at bounding box center [452, 193] width 580 height 12
click at [861, 0] on header "Proposals HOPE (Helping Our Parents Excel)" at bounding box center [536, 13] width 824 height 27
click at [43, 156] on div "Proposals" at bounding box center [72, 156] width 80 height 10
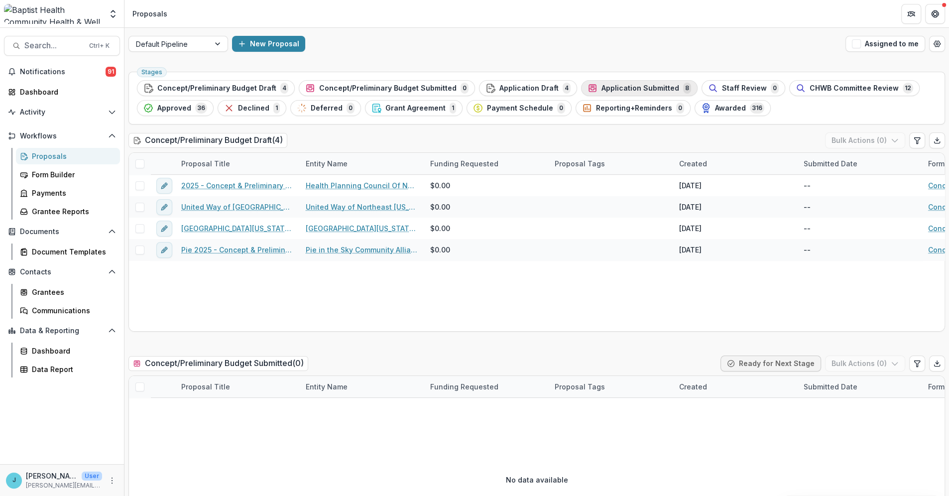
click at [587, 86] on div "Application Submitted 8" at bounding box center [639, 88] width 104 height 11
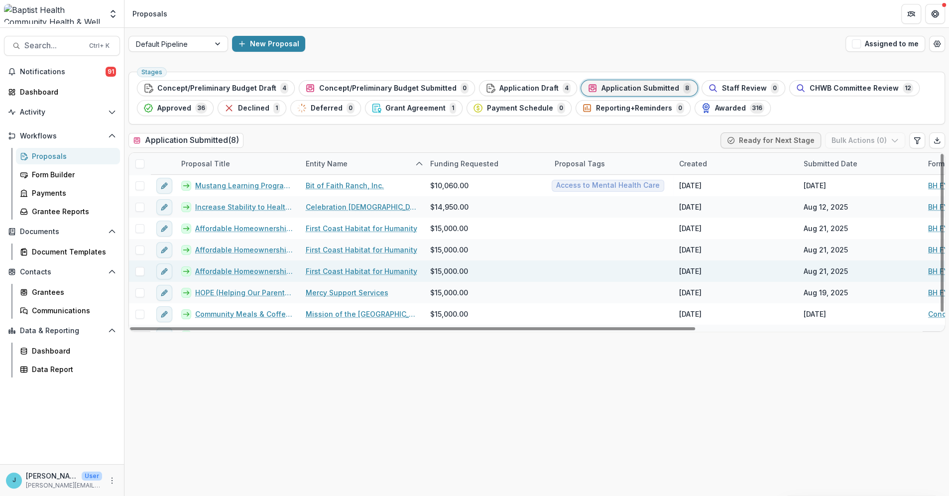
scroll to position [14, 0]
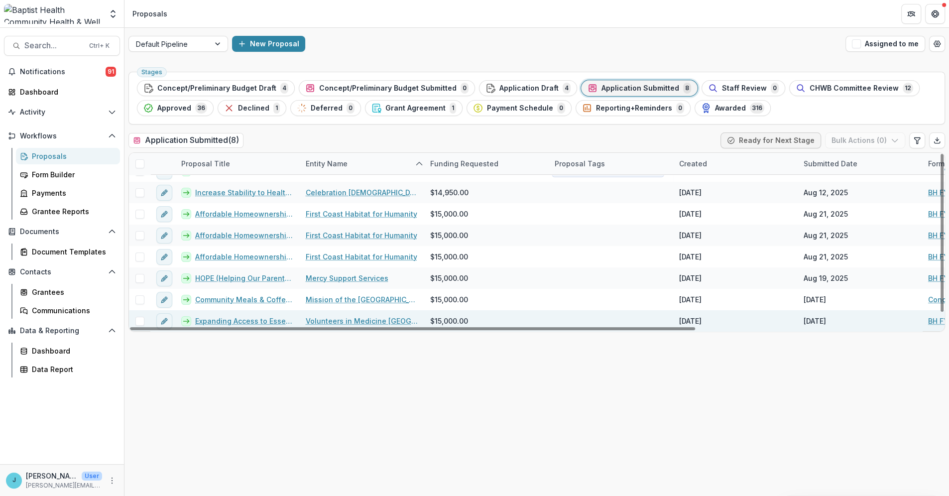
click at [270, 319] on link "Expanding Access to Essential Foods" at bounding box center [244, 321] width 99 height 10
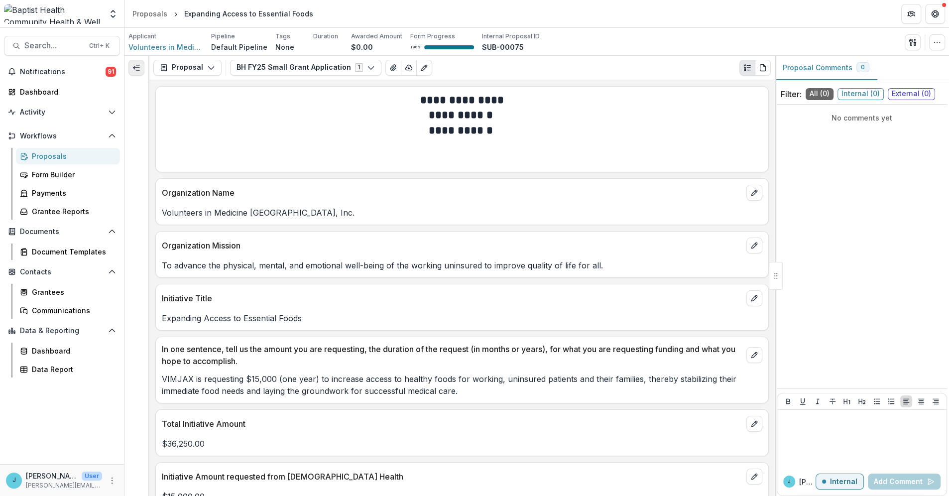
click at [137, 62] on button "Expand left" at bounding box center [136, 68] width 16 height 16
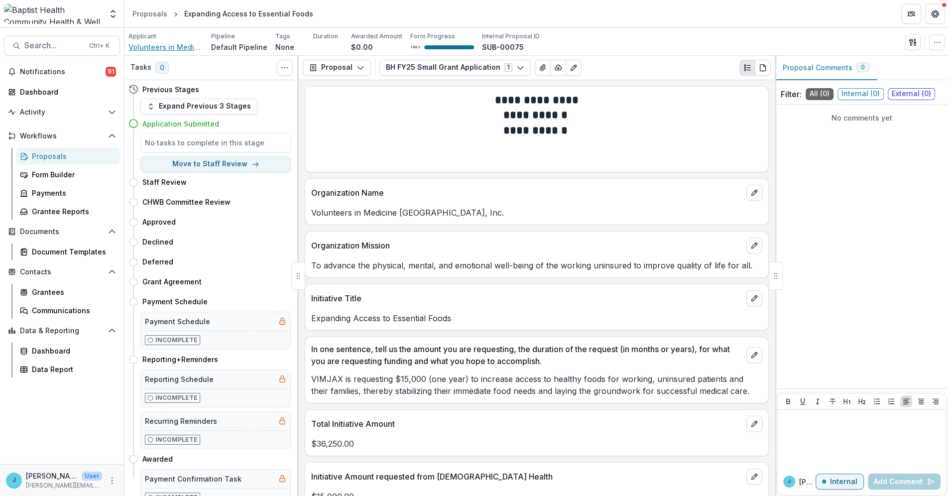
click at [170, 47] on span "Volunteers in Medicine [GEOGRAPHIC_DATA], Inc." at bounding box center [165, 47] width 75 height 10
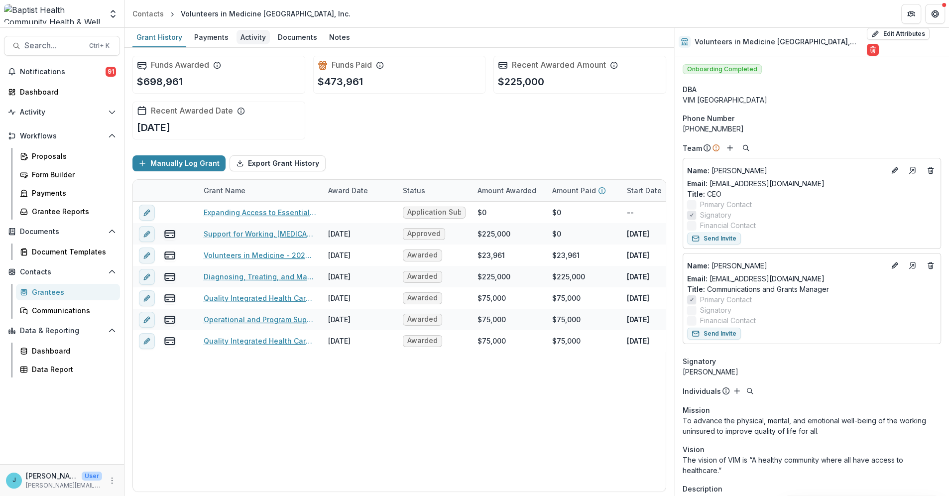
click at [249, 34] on div "Activity" at bounding box center [252, 37] width 33 height 14
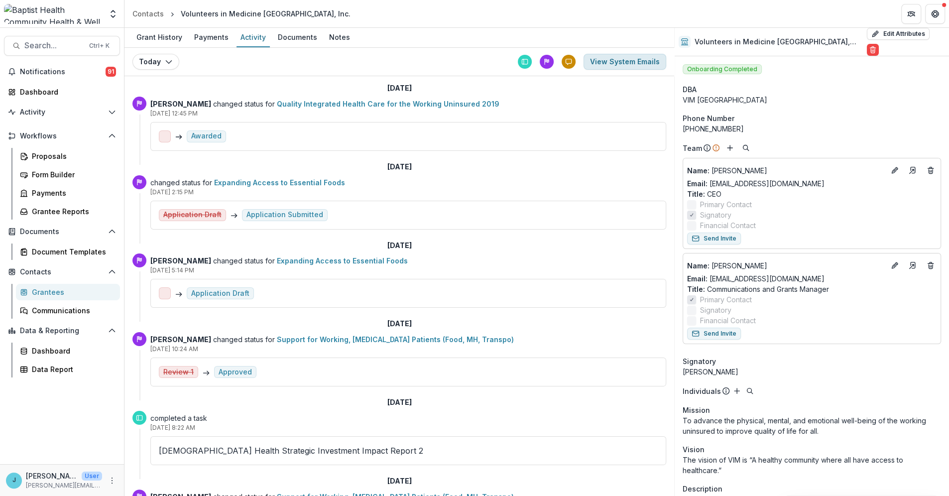
click at [633, 61] on button "View System Emails" at bounding box center [624, 62] width 83 height 16
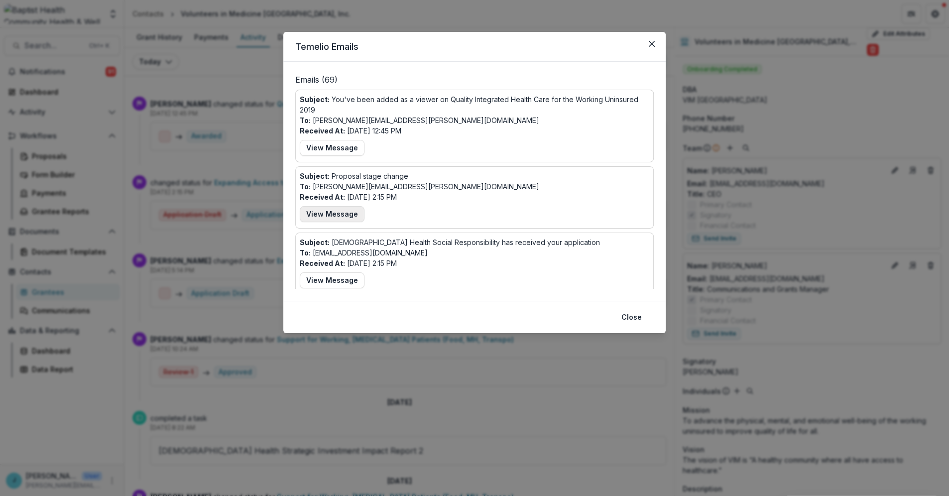
click at [337, 211] on button "View Message" at bounding box center [332, 214] width 65 height 16
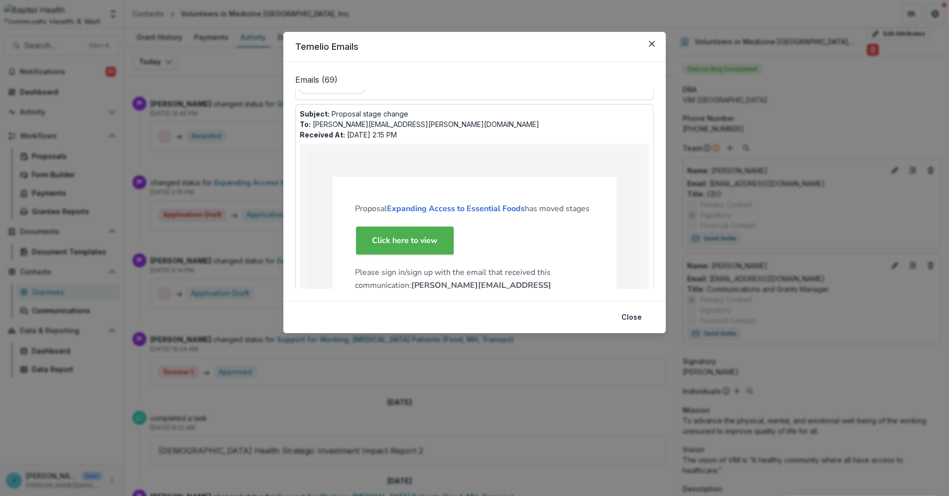
scroll to position [118, 0]
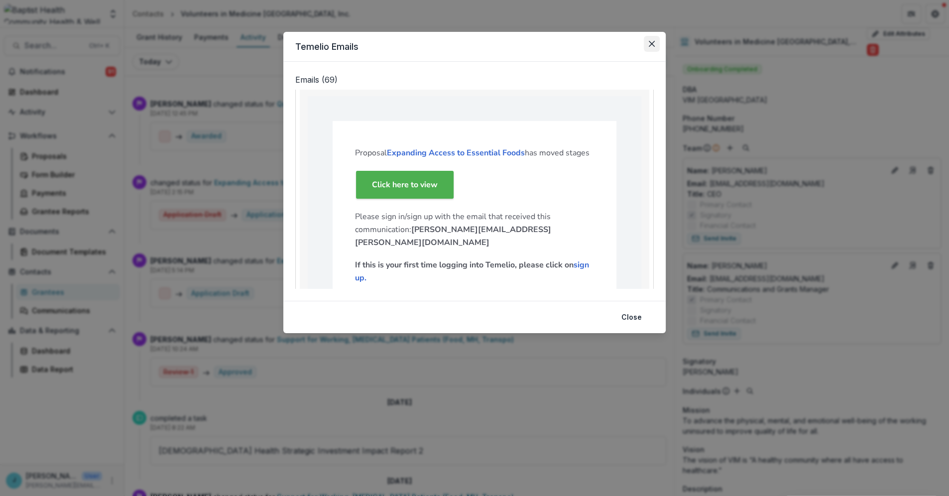
click at [651, 44] on icon "Close" at bounding box center [651, 44] width 6 height 6
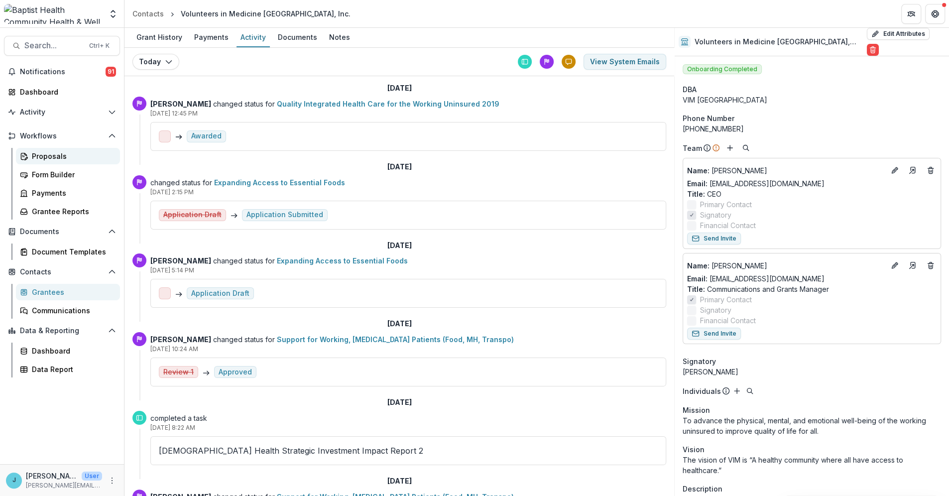
click at [43, 153] on div "Proposals" at bounding box center [72, 156] width 80 height 10
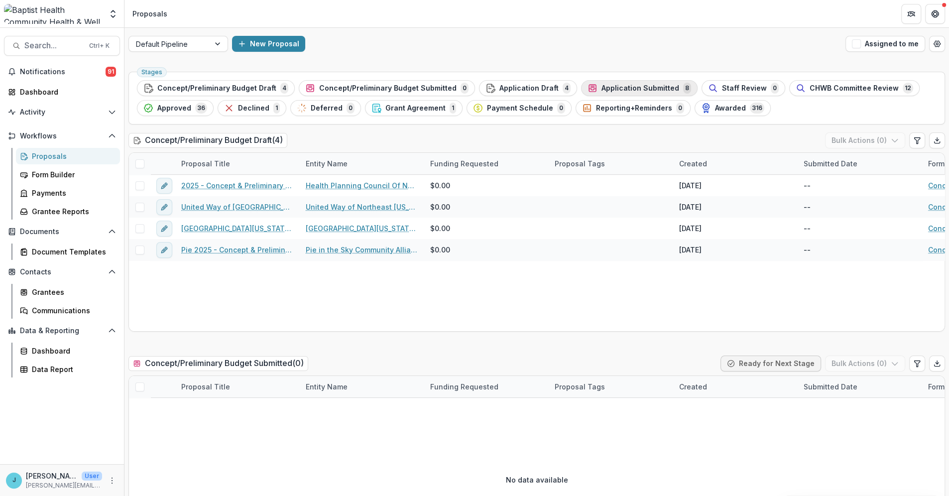
click at [613, 84] on span "Application Submitted" at bounding box center [640, 88] width 78 height 8
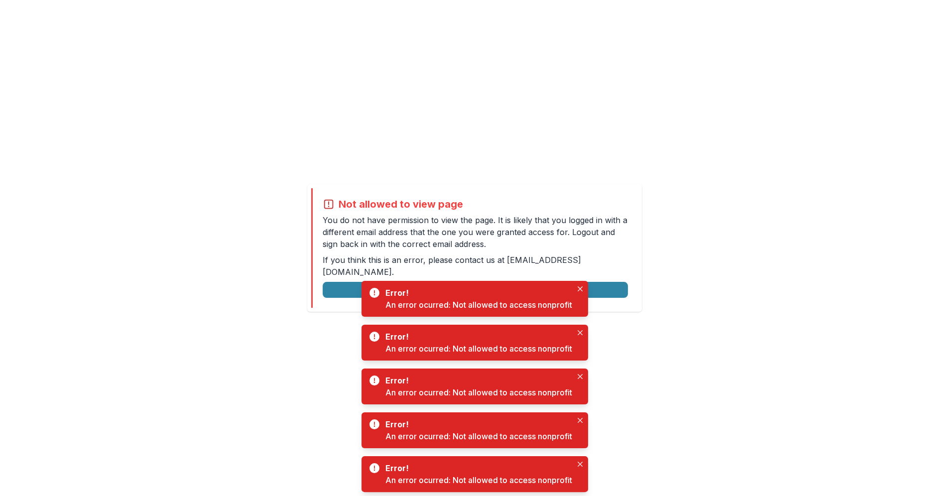
click at [577, 282] on div "Error! An error ocurred: Not allowed to access nonprofit" at bounding box center [474, 299] width 226 height 36
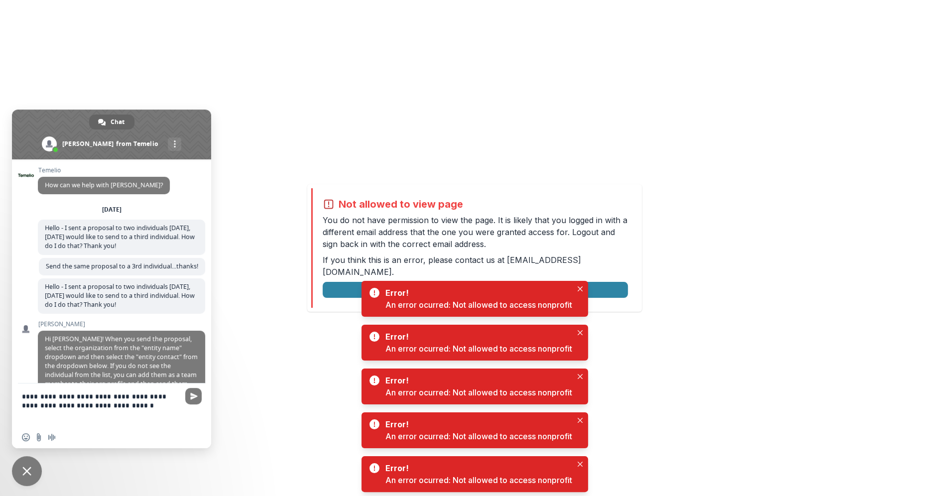
scroll to position [4288, 0]
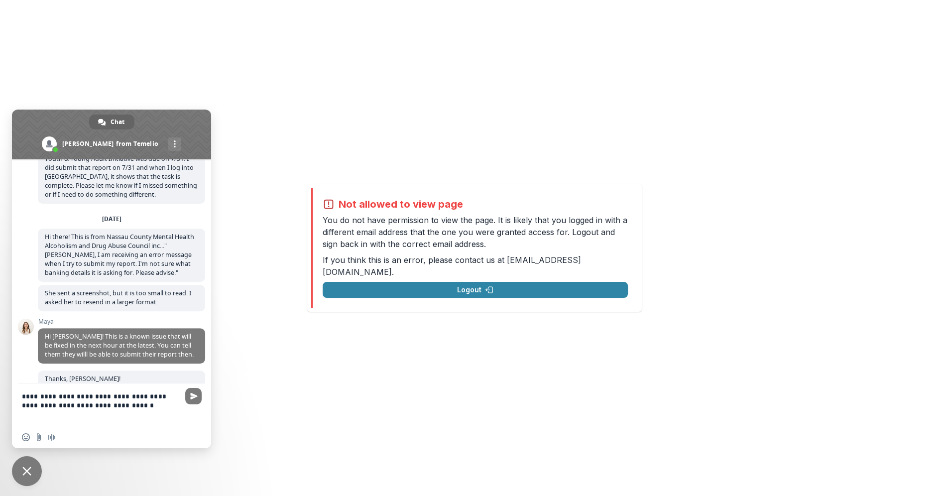
drag, startPoint x: 25, startPoint y: 467, endPoint x: 41, endPoint y: 457, distance: 19.0
click at [27, 467] on span "Close chat" at bounding box center [26, 470] width 9 height 9
